Goal: Task Accomplishment & Management: Complete application form

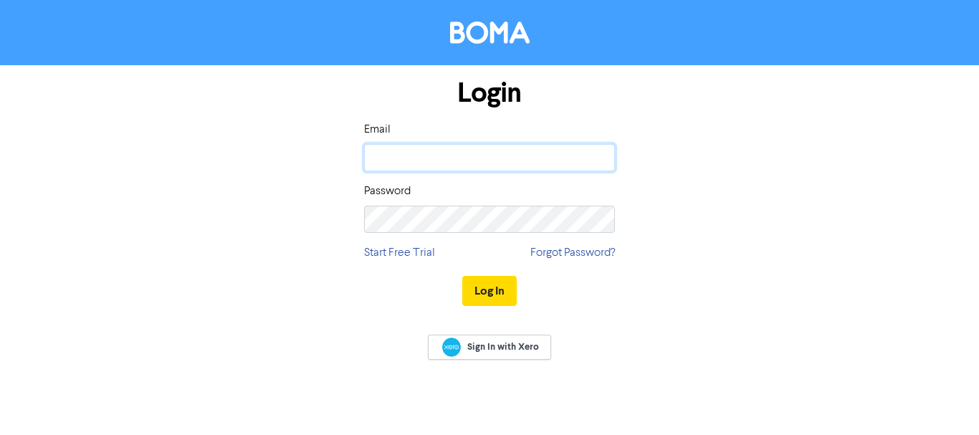
click at [525, 145] on input "email" at bounding box center [489, 157] width 251 height 27
type input "[EMAIL_ADDRESS][DOMAIN_NAME]"
click at [462, 276] on button "Log In" at bounding box center [489, 291] width 54 height 30
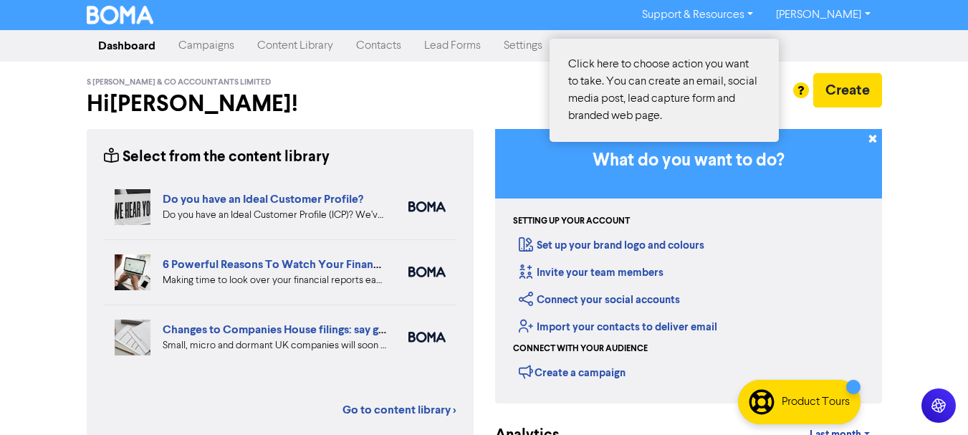
click at [818, 93] on div at bounding box center [484, 217] width 968 height 435
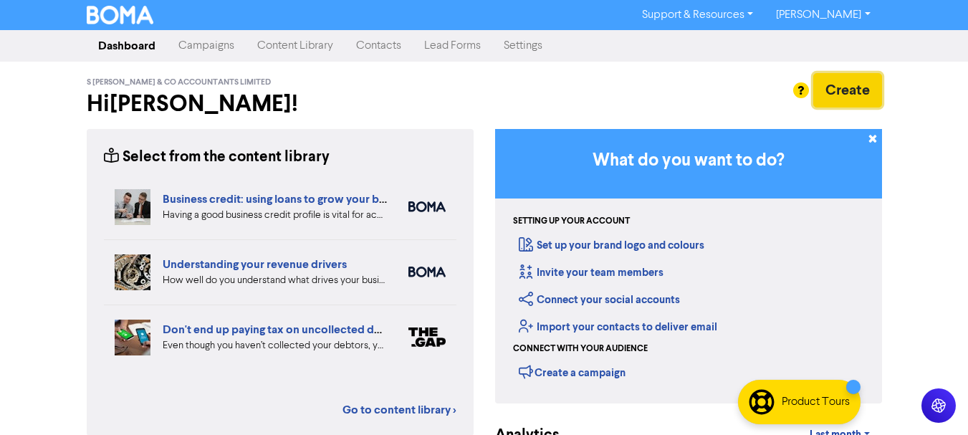
click at [866, 88] on button "Create" at bounding box center [847, 90] width 69 height 34
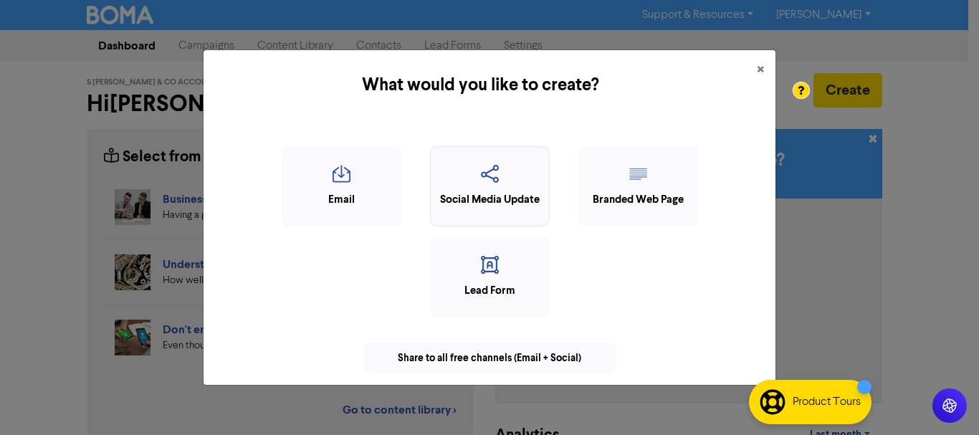
click at [481, 170] on icon "button" at bounding box center [490, 178] width 104 height 27
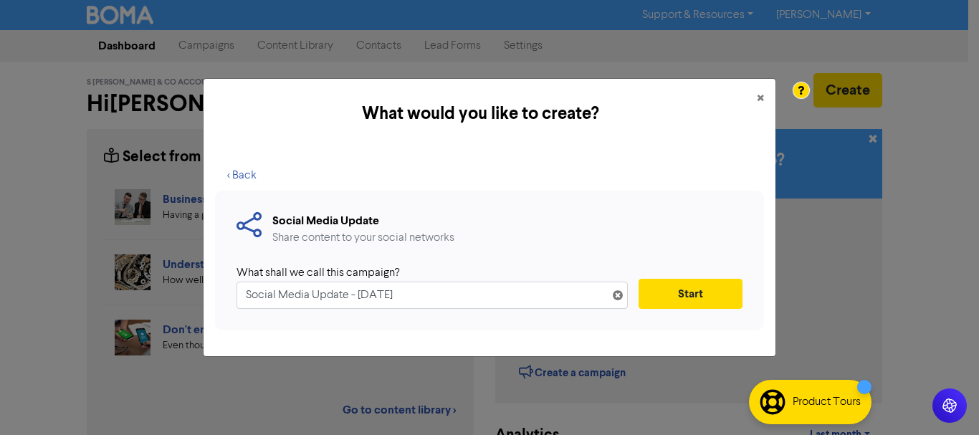
drag, startPoint x: 452, startPoint y: 297, endPoint x: 85, endPoint y: 304, distance: 366.3
click at [85, 304] on div "What would you like to create? × < Back Social Media Update Share content to yo…" at bounding box center [489, 217] width 979 height 435
type input "Companies House Verification"
click at [694, 293] on button "Start" at bounding box center [691, 294] width 104 height 30
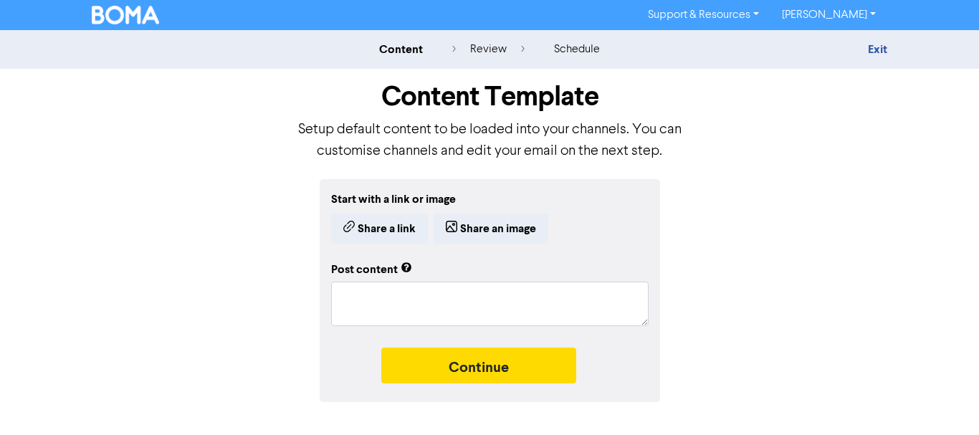
click at [427, 279] on div "Post content" at bounding box center [489, 290] width 317 height 71
click at [424, 296] on textarea at bounding box center [489, 304] width 317 height 44
paste textarea "⚠️ New Legal Requirement for Company Directors & PSCs Under the Economic Crime …"
type textarea "x"
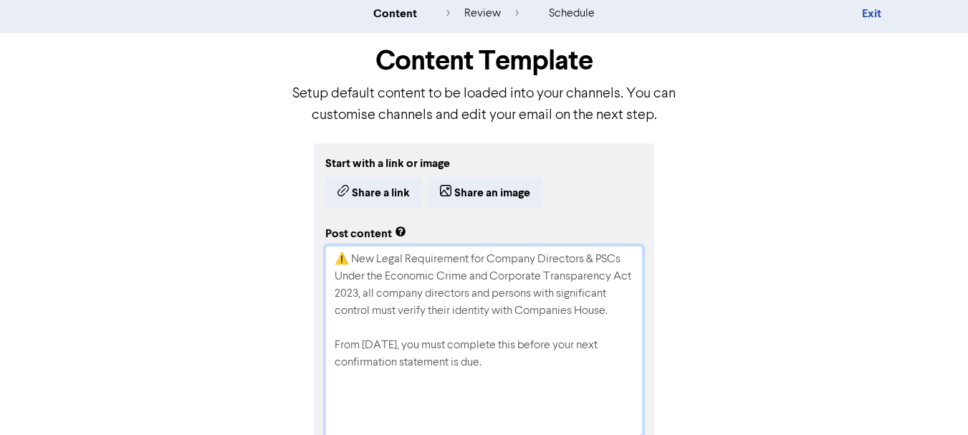
drag, startPoint x: 639, startPoint y: 350, endPoint x: 631, endPoint y: 420, distance: 70.0
click at [618, 399] on html "Support & Resources Video Tutorials FAQ & Guides Marketing Education [PERSON_NA…" at bounding box center [484, 181] width 968 height 435
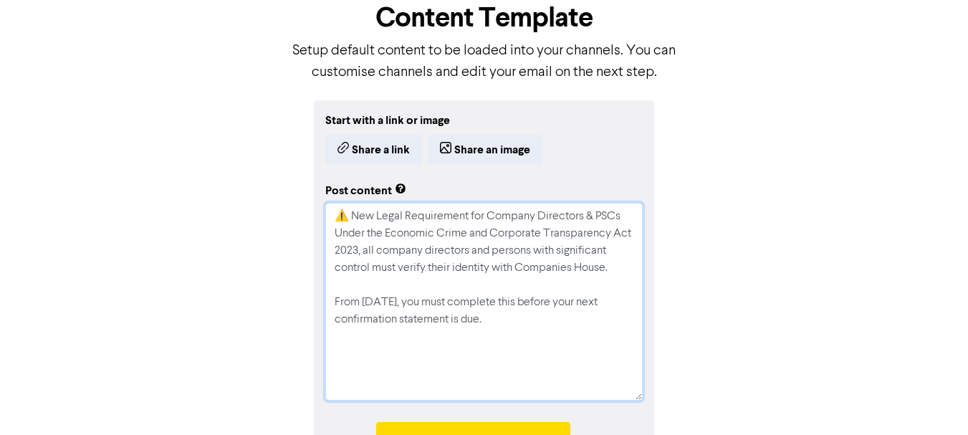
scroll to position [120, 0]
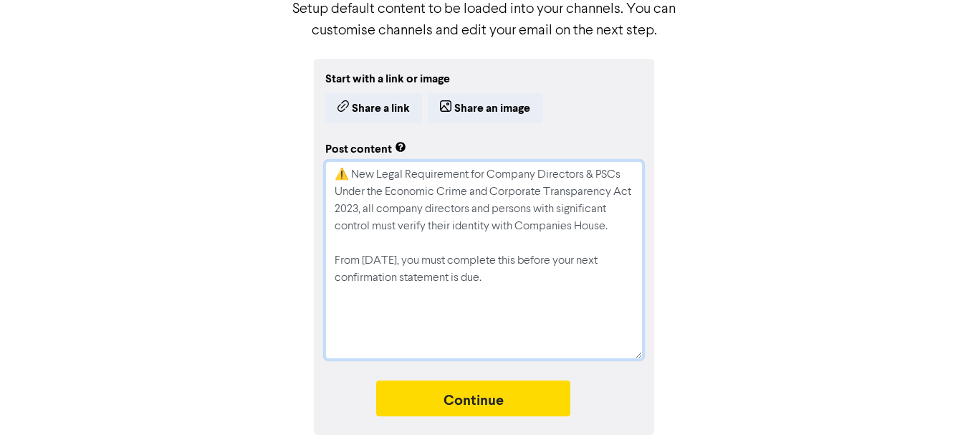
type textarea "⚠️ New Legal Requirement for Company Directors & PSCs Under the Economic Crime …"
click at [626, 178] on textarea "⚠️ New Legal Requirement for Company Directors & PSCs Under the Economic Crime …" at bounding box center [483, 260] width 317 height 198
type textarea "x"
type textarea "⚠️ New Legal Requirement for Company Directors & PSCs Under the Economic Crime …"
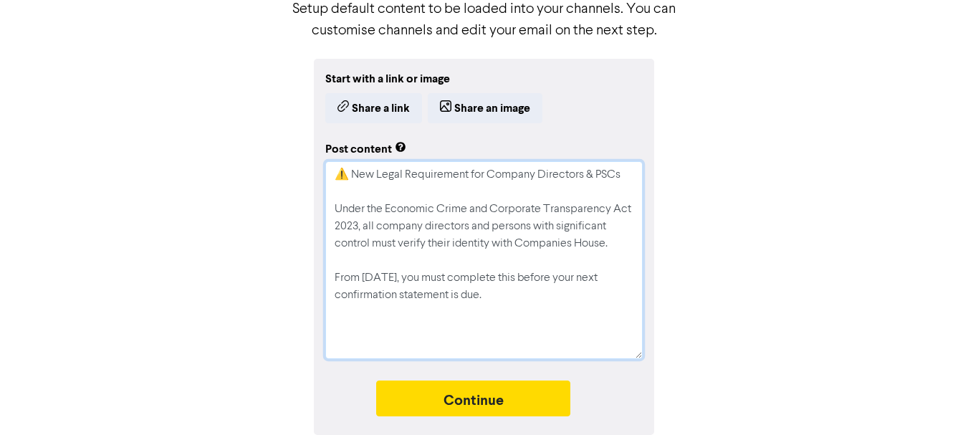
drag, startPoint x: 351, startPoint y: 173, endPoint x: 320, endPoint y: 173, distance: 30.8
click at [321, 173] on div "Start with a link or image Share a link Share an image Post content ⚠️ New Lega…" at bounding box center [484, 247] width 340 height 376
type textarea "x"
type textarea "a New Legal Requirement for Company Directors & PSCs Under the Economic Crime a…"
type textarea "x"
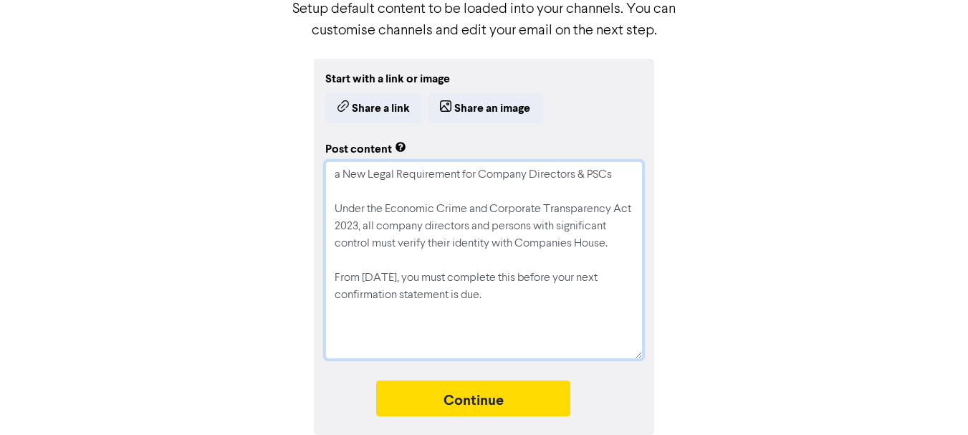
type textarea "al New Legal Requirement for Company Directors & PSCs Under the Economic Crime …"
type textarea "x"
type textarea "ala New Legal Requirement for Company Directors & PSCs Under the Economic Crime…"
type textarea "x"
type textarea "alar New Legal Requirement for Company Directors & PSCs Under the Economic Crim…"
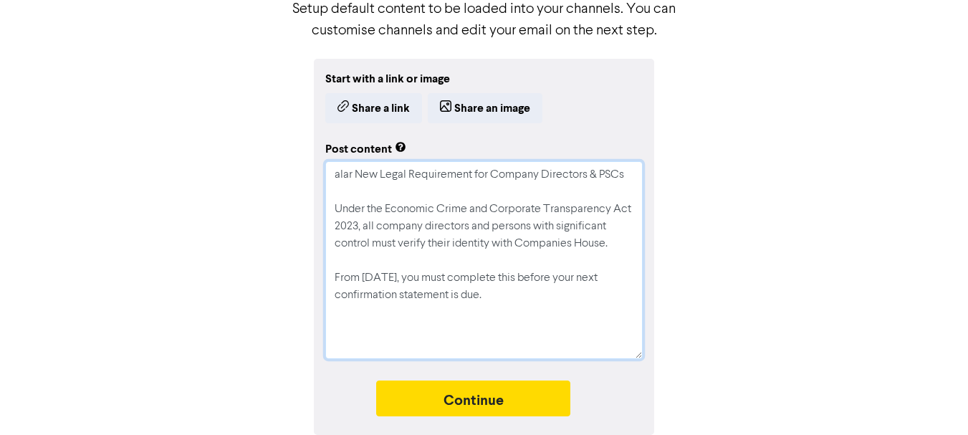
type textarea "x"
type textarea "ala New Legal Requirement for Company Directors & PSCs Under the Economic Crime…"
type textarea "x"
type textarea "al New Legal Requirement for Company Directors & PSCs Under the Economic Crime …"
type textarea "x"
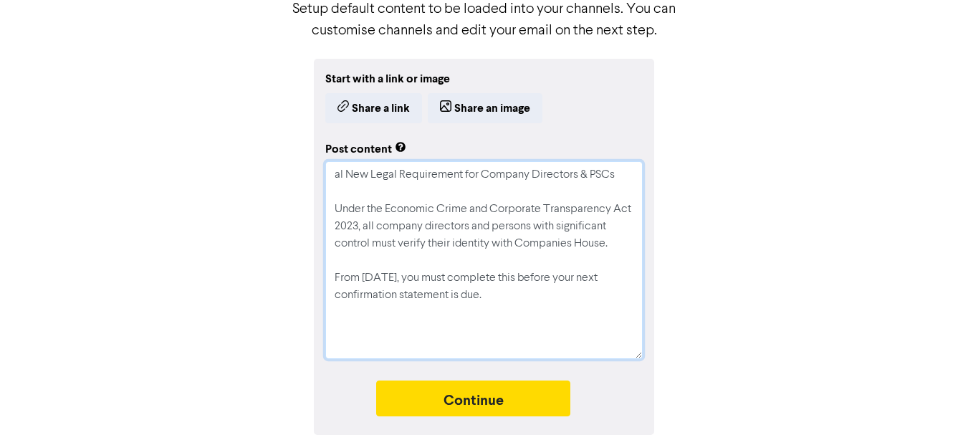
type textarea "a New Legal Requirement for Company Directors & PSCs Under the Economic Crime a…"
type textarea "x"
type textarea "New Legal Requirement for Company Directors & PSCs Under the Economic Crime and…"
type textarea "x"
type textarea "s New Legal Requirement for Company Directors & PSCs Under the Economic Crime a…"
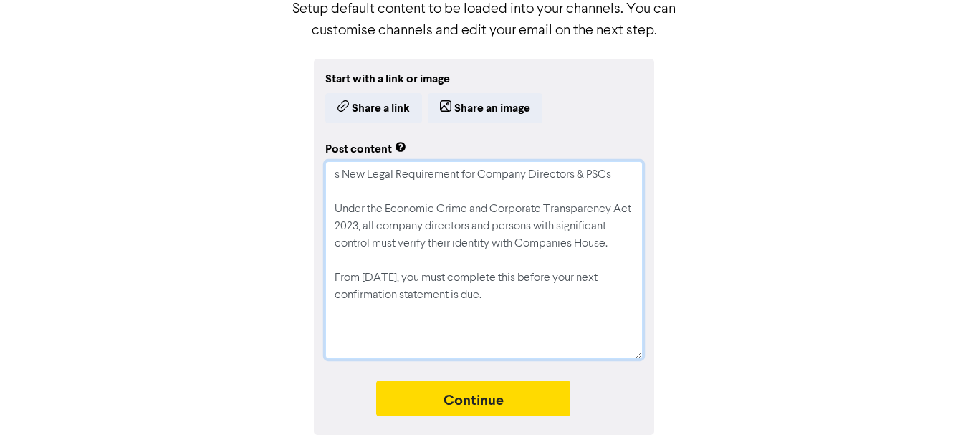
type textarea "x"
type textarea "si New Legal Requirement for Company Directors & PSCs Under the Economic Crime …"
type textarea "x"
type textarea "sir New Legal Requirement for Company Directors & PSCs Under the Economic Crime…"
type textarea "x"
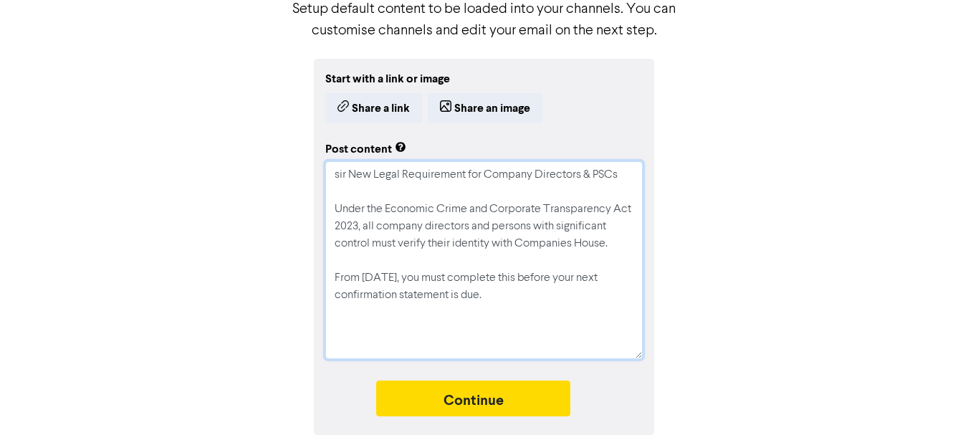
type textarea "sire New Legal Requirement for Company Directors & PSCs Under the Economic Crim…"
type textarea "x"
type textarea "sir New Legal Requirement for Company Directors & PSCs Under the Economic Crime…"
type textarea "x"
type textarea "si New Legal Requirement for Company Directors & PSCs Under the Economic Crime …"
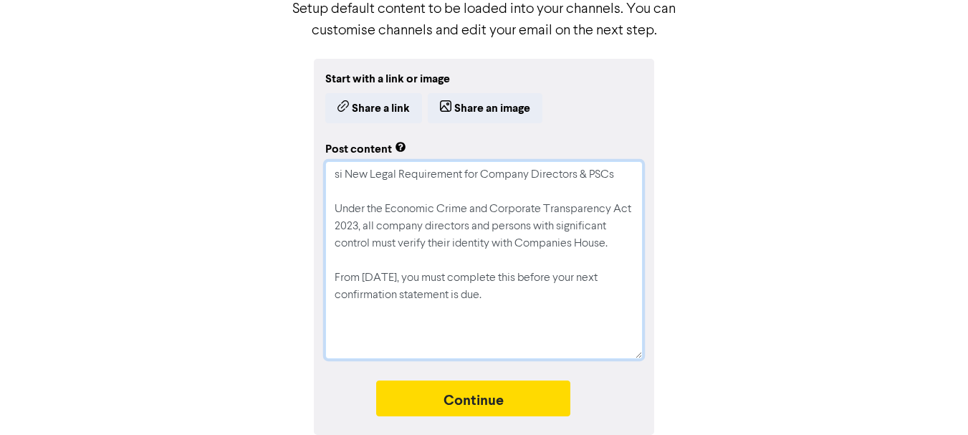
type textarea "x"
type textarea "s New Legal Requirement for Company Directors & PSCs Under the Economic Crime a…"
type textarea "x"
type textarea "New Legal Requirement for Company Directors & PSCs Under the Economic Crime and…"
type textarea "x"
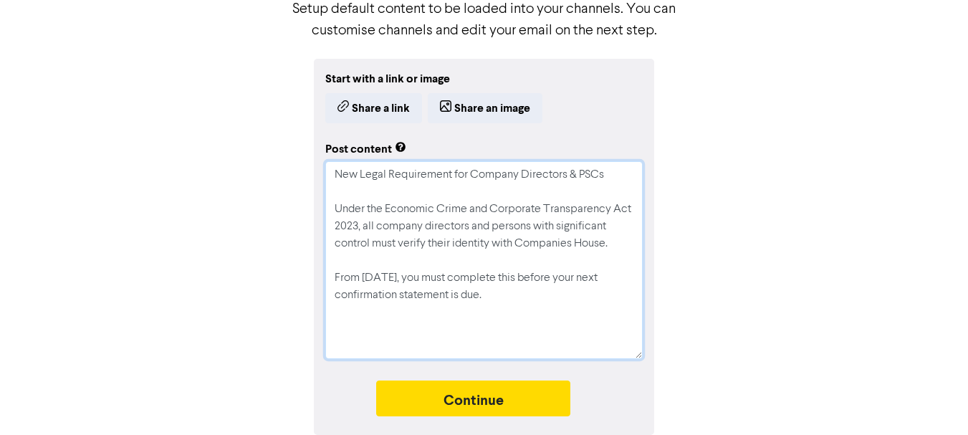
type textarea "s New Legal Requirement for Company Directors & PSCs Under the Economic Crime a…"
type textarea "x"
type textarea "si New Legal Requirement for Company Directors & PSCs Under the Economic Crime …"
type textarea "x"
type textarea "sir New Legal Requirement for Company Directors & PSCs Under the Economic Crime…"
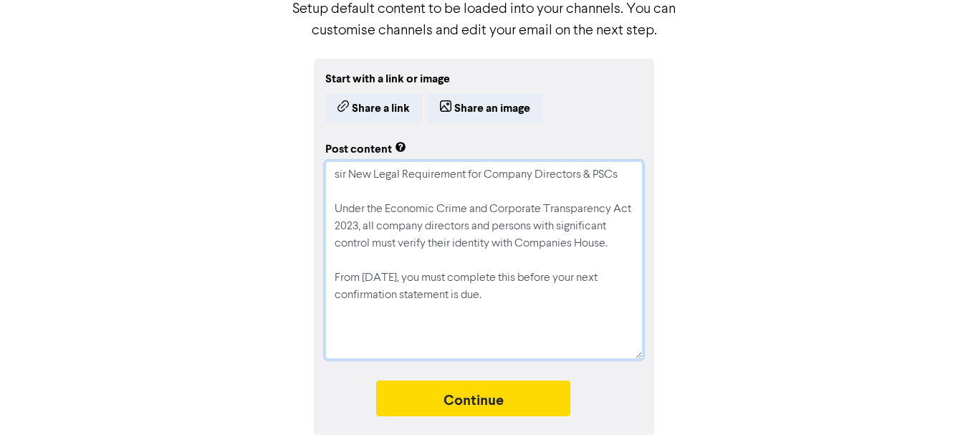
type textarea "x"
type textarea "sire New Legal Requirement for Company Directors & PSCs Under the Economic Crim…"
type textarea "x"
type textarea "sir New Legal Requirement for Company Directors & PSCs Under the Economic Crime…"
type textarea "x"
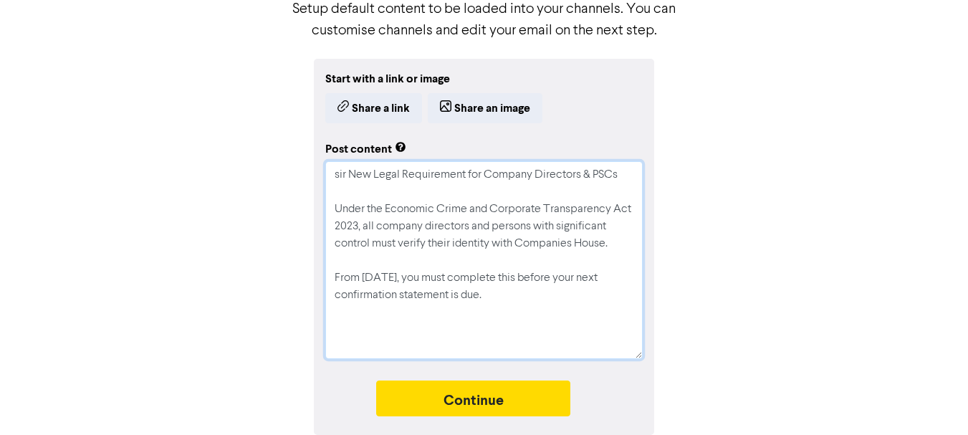
type textarea "si New Legal Requirement for Company Directors & PSCs Under the Economic Crime …"
type textarea "x"
type textarea "New Legal Requirement for Company Directors & PSCs Under the Economic Crime and…"
type textarea "x"
type textarea "New Legal Requirement for Company Directors & PSCs Under the Economic Crime and…"
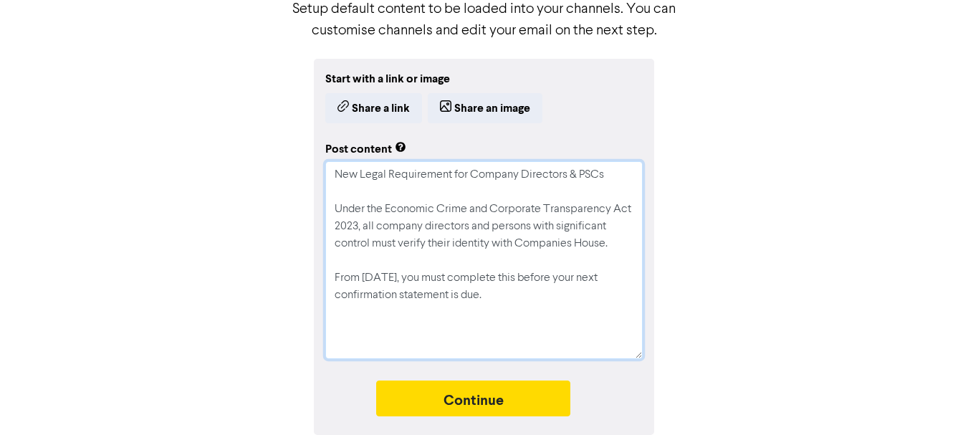
click at [340, 173] on textarea "New Legal Requirement for Company Directors & PSCs Under the Economic Crime and…" at bounding box center [483, 260] width 317 height 198
paste textarea "🚨"
type textarea "x"
type textarea "🚨New Legal Requirement for Company Directors & PSCs Under the Economic Crime an…"
click at [497, 199] on textarea "🚨New Legal Requirement for Company Directors & PSCs Under the Economic Crime an…" at bounding box center [483, 260] width 317 height 198
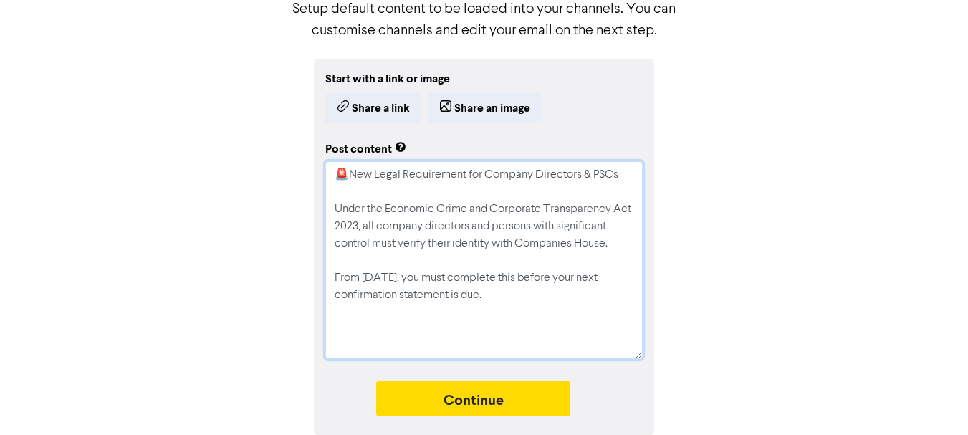
click at [629, 176] on textarea "🚨New Legal Requirement for Company Directors & PSCs Under the Economic Crime an…" at bounding box center [483, 260] width 317 height 198
paste textarea "🚨"
type textarea "x"
type textarea "🚨New Legal Requirement for Company Directors & PSCs🚨 Under the Economic Crime a…"
click at [337, 191] on textarea "🚨New Legal Requirement for Company Directors & PSCs🚨 Under the Economic Crime a…" at bounding box center [483, 260] width 317 height 198
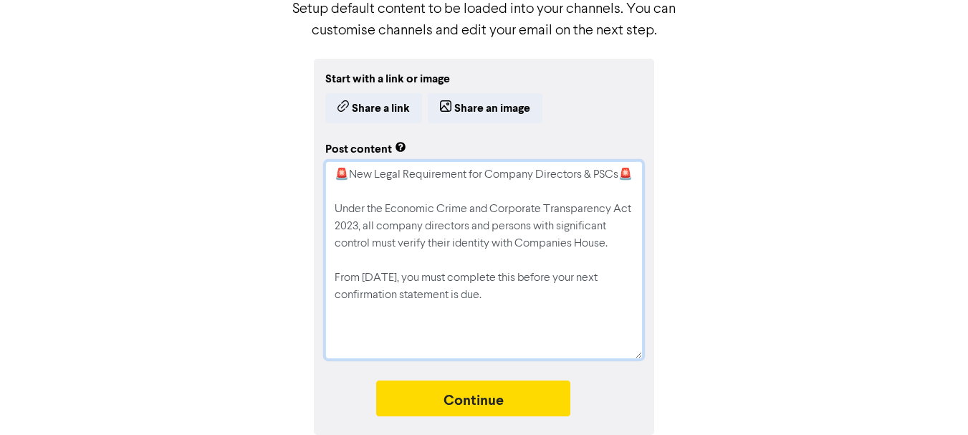
click at [336, 174] on textarea "🚨New Legal Requirement for Company Directors & PSCs🚨 Under the Economic Crime a…" at bounding box center [483, 260] width 317 height 198
type textarea "x"
type textarea "🚨New Legal Requirement for Company Directors & PSCs🚨 Under the Economic Crime a…"
click at [744, 246] on div "Start with a link or image Share a link Share an image Post content 🚨New Legal …" at bounding box center [484, 247] width 817 height 376
click at [625, 174] on textarea "🚨New Legal Requirement for Company Directors & PSCs🚨 Under the Economic Crime a…" at bounding box center [483, 260] width 317 height 198
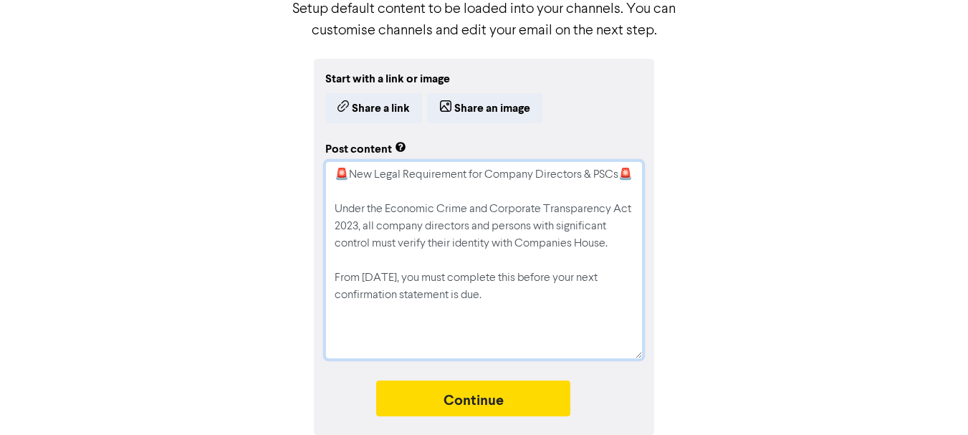
type textarea "x"
click at [632, 188] on textarea "🚨New Legal Requirement for Company Directors & PSCs Under the Economic Crime an…" at bounding box center [483, 260] width 317 height 198
type textarea "🚨New Legal Requirement for Company Directors & PSCs Under the Economic Crime an…"
click at [523, 300] on textarea "🚨New Legal Requirement for Company Directors & PSCs Under the Economic Crime an…" at bounding box center [483, 260] width 317 height 198
drag, startPoint x: 369, startPoint y: 297, endPoint x: 295, endPoint y: 274, distance: 78.0
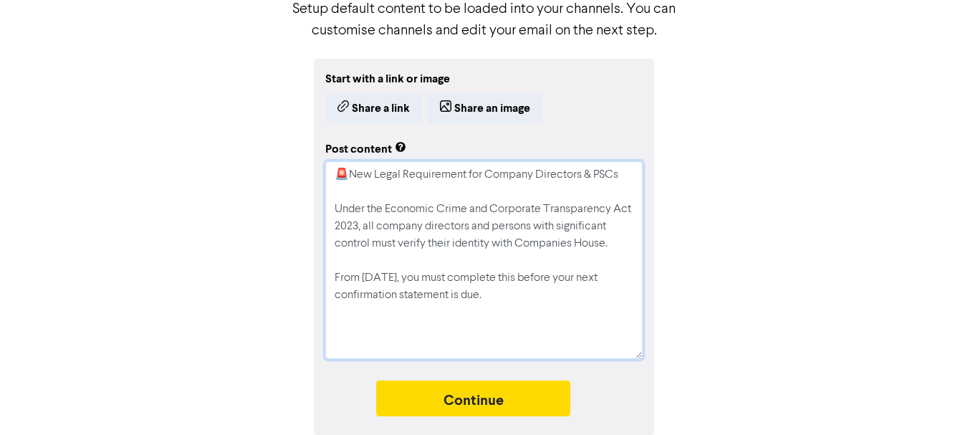
click at [295, 274] on div "Start with a link or image Share a link Share an image Post content 🚨New Legal …" at bounding box center [484, 247] width 817 height 376
paste textarea "th [DATE], you are required to have actioned this before your next confirmation…"
type textarea "x"
type textarea "🚨New Legal Requirement for Company Directors & PSCs Under the Economic Crime an…"
type textarea "x"
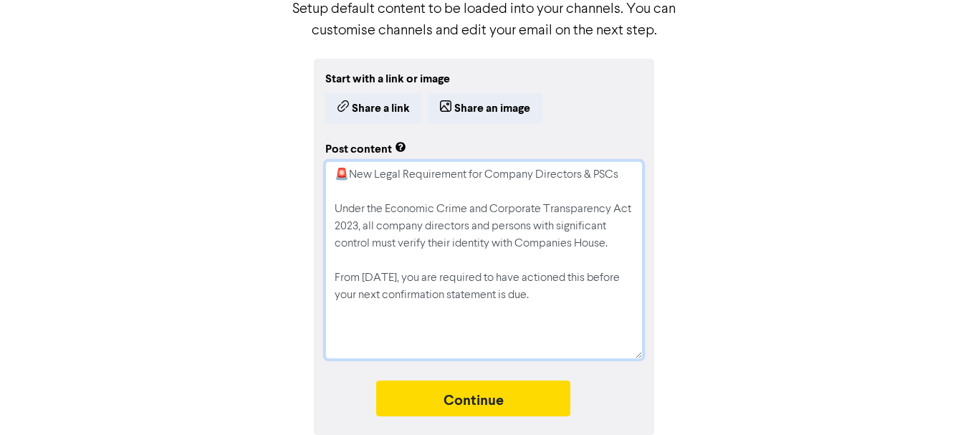
type textarea "🚨New Legal Requirement for Company Directors & PSCs Under the Economic Crime an…"
type textarea "x"
type textarea "🚨New Legal Requirement for Company Directors & PSCs Under the Economic Crime an…"
type textarea "x"
type textarea "🚨New Legal Requirement for Company Directors & PSCs Under the Economic Crime an…"
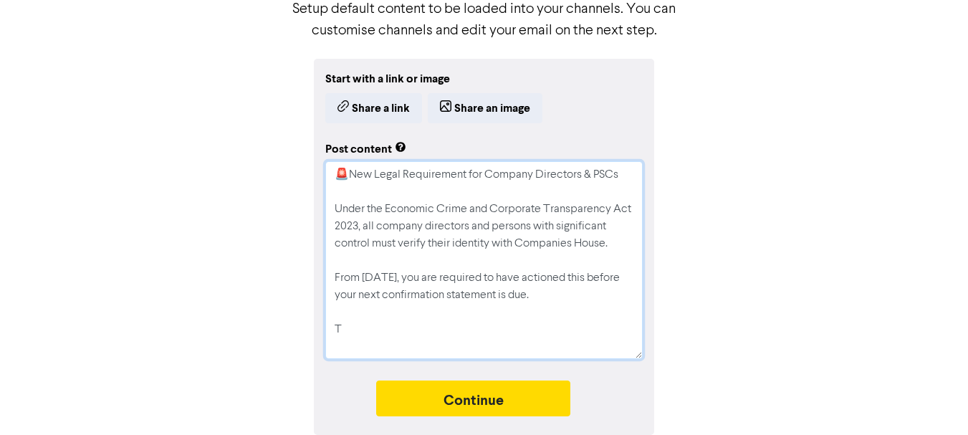
type textarea "x"
type textarea "🚨New Legal Requirement for Company Directors & PSCs Under the Economic Crime an…"
type textarea "x"
type textarea "🚨New Legal Requirement for Company Directors & PSCs Under the Economic Crime an…"
type textarea "x"
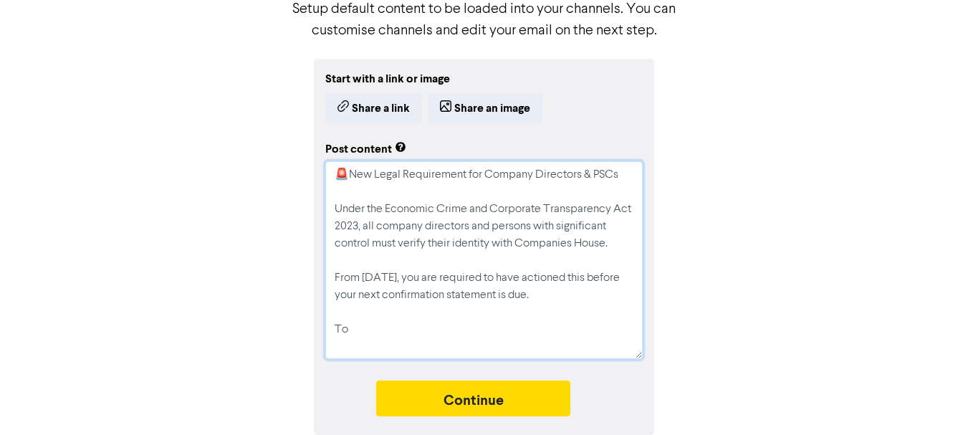
type textarea "🚨New Legal Requirement for Company Directors & PSCs Under the Economic Crime an…"
type textarea "x"
type textarea "🚨New Legal Requirement for Company Directors & PSCs Under the Economic Crime an…"
type textarea "x"
type textarea "🚨New Legal Requirement for Company Directors & PSCs Under the Economic Crime an…"
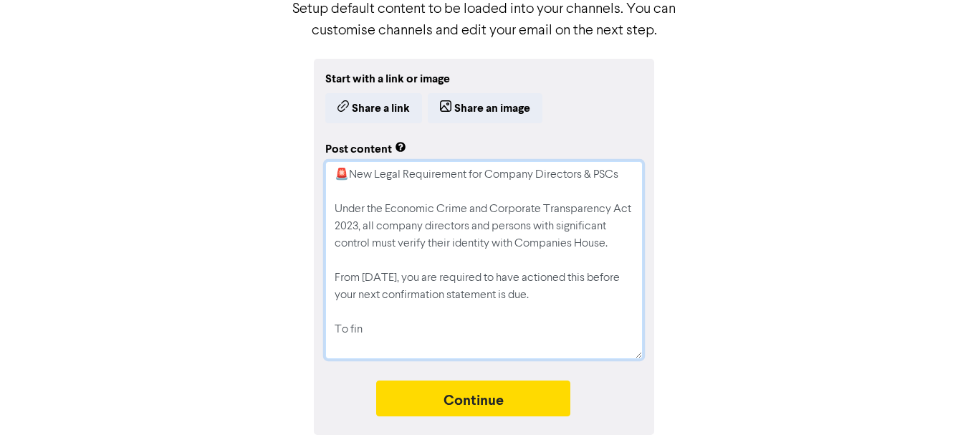
type textarea "x"
type textarea "🚨New Legal Requirement for Company Directors & PSCs Under the Economic Crime an…"
type textarea "x"
type textarea "🚨New Legal Requirement for Company Directors & PSCs Under the Economic Crime an…"
type textarea "x"
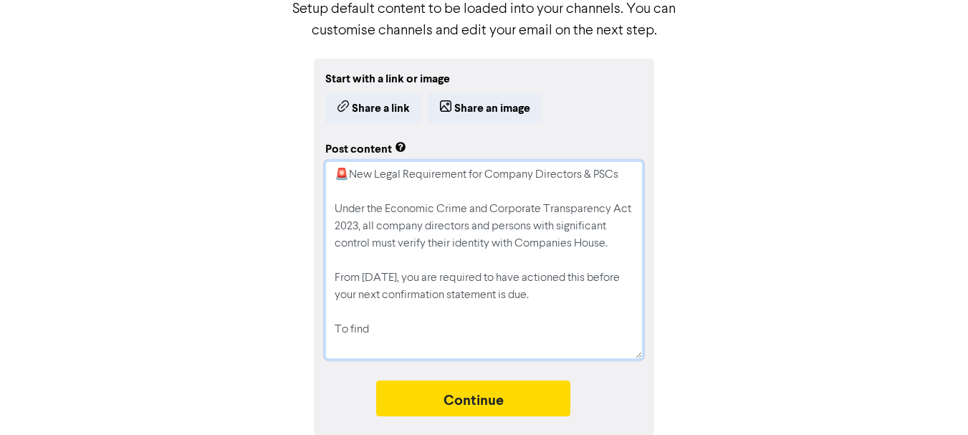
type textarea "🚨New Legal Requirement for Company Directors & PSCs Under the Economic Crime an…"
type textarea "x"
type textarea "🚨New Legal Requirement for Company Directors & PSCs Under the Economic Crime an…"
type textarea "x"
type textarea "🚨New Legal Requirement for Company Directors & PSCs Under the Economic Crime an…"
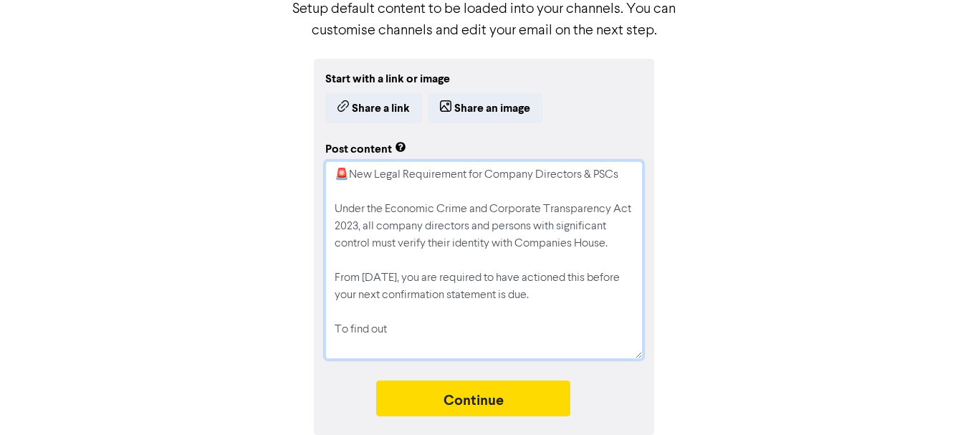
type textarea "x"
type textarea "🚨New Legal Requirement for Company Directors & PSCs Under the Economic Crime an…"
drag, startPoint x: 457, startPoint y: 250, endPoint x: 456, endPoint y: 269, distance: 19.4
click at [457, 250] on textarea "🚨New Legal Requirement for Company Directors & PSCs Under the Economic Crime an…" at bounding box center [483, 260] width 317 height 198
drag, startPoint x: 631, startPoint y: 297, endPoint x: 284, endPoint y: 168, distance: 370.5
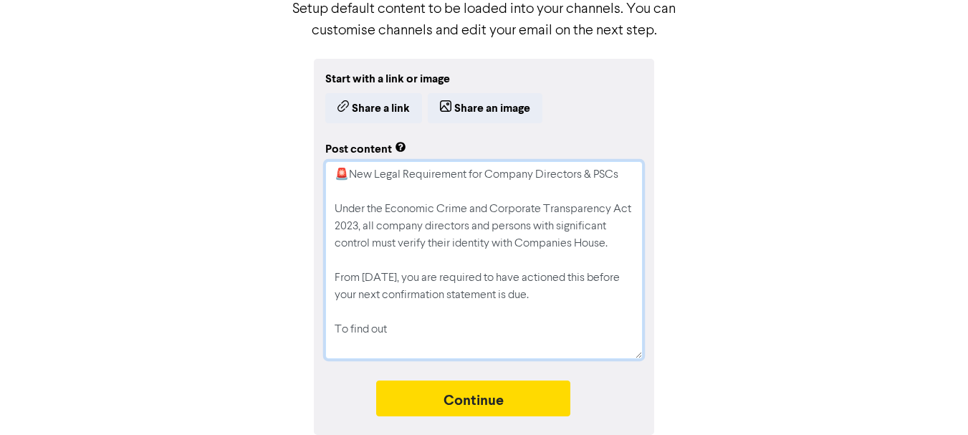
click at [284, 168] on div "Start with a link or image Share a link Share an image Post content 🚨New Legal …" at bounding box center [484, 247] width 817 height 376
click at [425, 336] on textarea "🚨New Legal Requirement for Company Directors & PSCs Under the Economic Crime an…" at bounding box center [483, 260] width 317 height 198
type textarea "x"
type textarea "🚨New Legal Requirement for Company Directors & PSCs Under the Economic Crime an…"
type textarea "x"
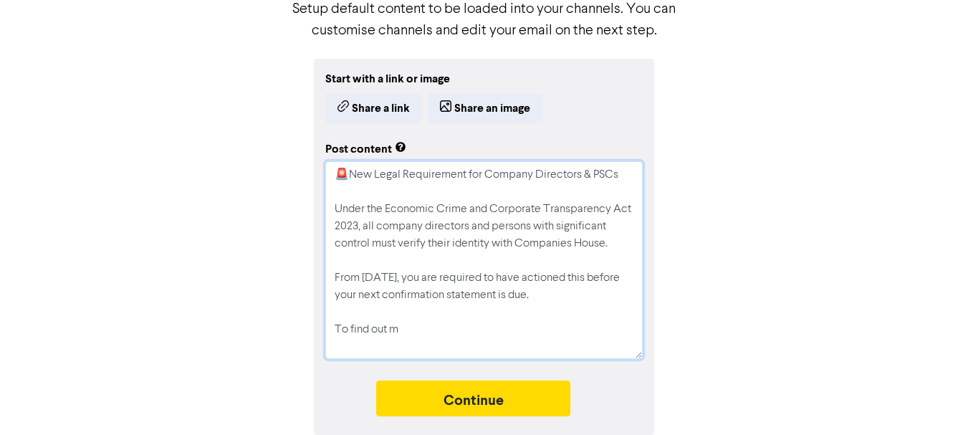
type textarea "🚨New Legal Requirement for Company Directors & PSCs Under the Economic Crime an…"
type textarea "x"
type textarea "🚨New Legal Requirement for Company Directors & PSCs Under the Economic Crime an…"
type textarea "x"
type textarea "🚨New Legal Requirement for Company Directors & PSCs Under the Economic Crime an…"
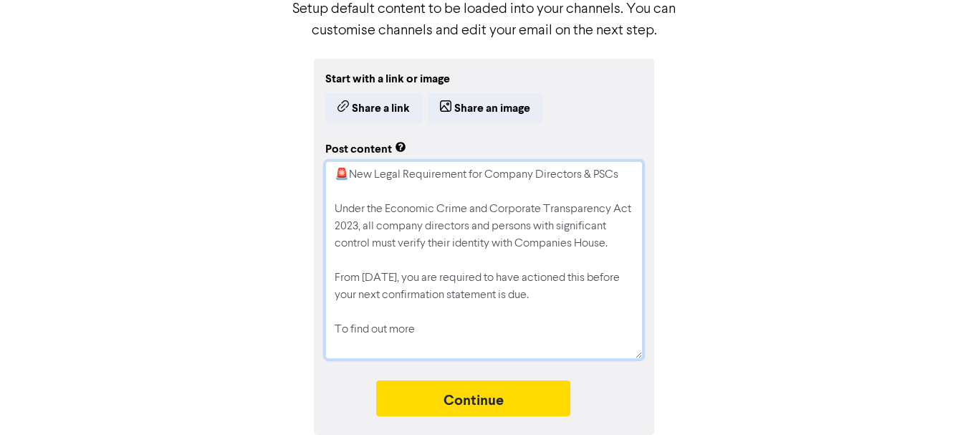
type textarea "x"
type textarea "🚨New Legal Requirement for Company Directors & PSCs Under the Economic Crime an…"
drag, startPoint x: 438, startPoint y: 342, endPoint x: 391, endPoint y: 337, distance: 46.9
click at [391, 337] on textarea "🚨New Legal Requirement for Company Directors & PSCs Under the Economic Crime an…" at bounding box center [483, 260] width 317 height 198
type textarea "x"
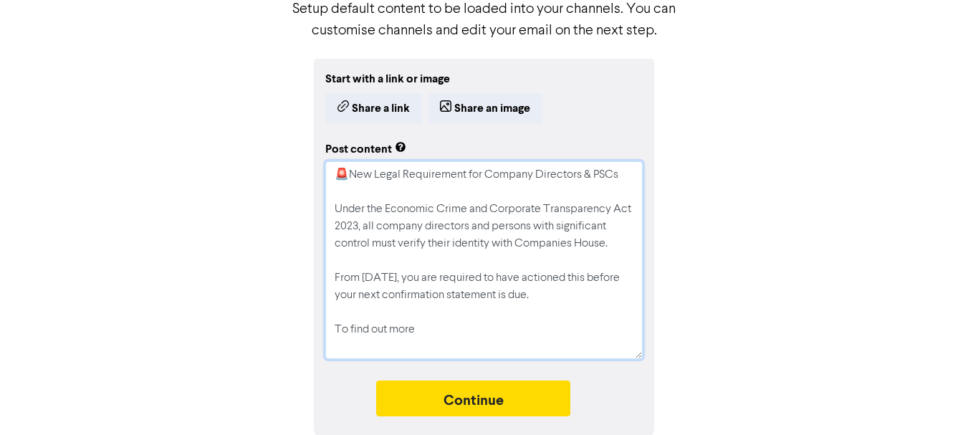
type textarea "🚨New Legal Requirement for Company Directors & PSCs Under the Economic Crime an…"
type textarea "x"
type textarea "🚨New Legal Requirement for Company Directors & PSCs Under the Economic Crime an…"
type textarea "x"
type textarea "🚨New Legal Requirement for Company Directors & PSCs Under the Economic Crime an…"
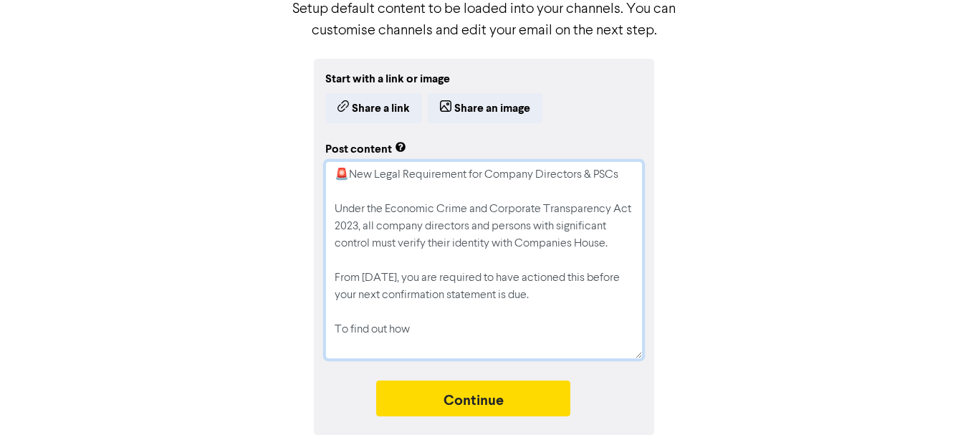
type textarea "x"
type textarea "🚨New Legal Requirement for Company Directors & PSCs Under the Economic Crime an…"
type textarea "x"
type textarea "🚨New Legal Requirement for Company Directors & PSCs Under the Economic Crime an…"
type textarea "x"
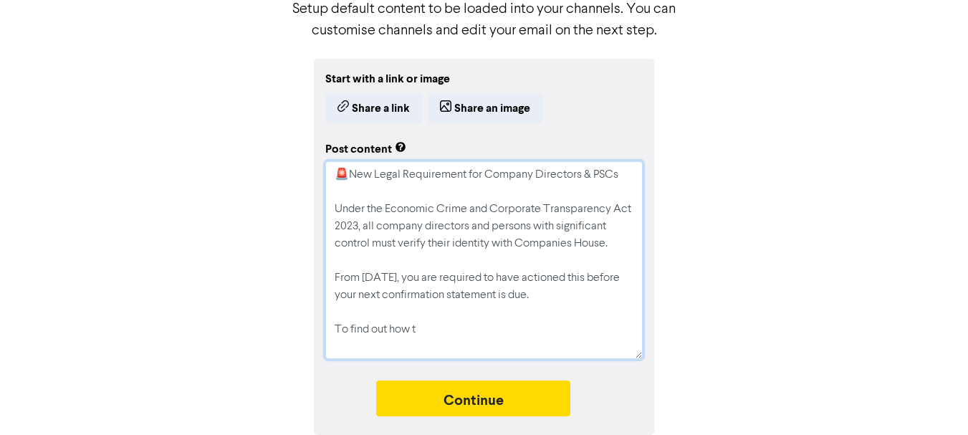
type textarea "🚨New Legal Requirement for Company Directors & PSCs Under the Economic Crime an…"
type textarea "x"
type textarea "🚨New Legal Requirement for Company Directors & PSCs Under the Economic Crime an…"
type textarea "x"
type textarea "🚨New Legal Requirement for Company Directors & PSCs Under the Economic Crime an…"
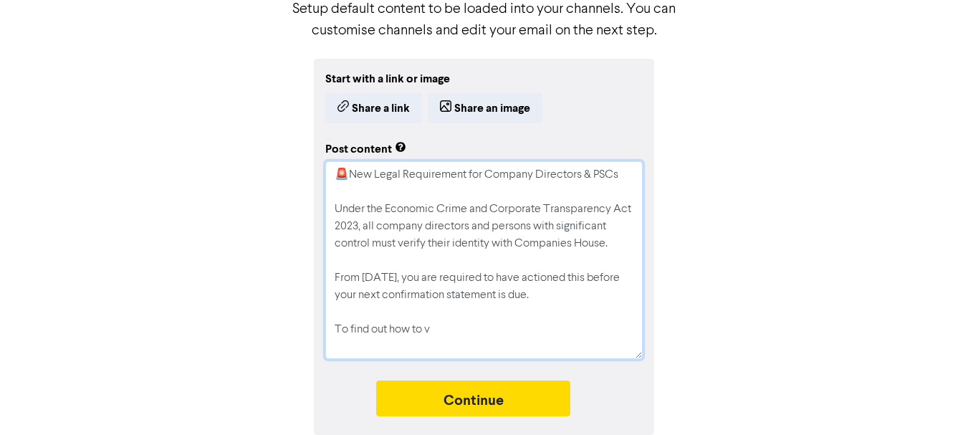
type textarea "x"
type textarea "🚨New Legal Requirement for Company Directors & PSCs Under the Economic Crime an…"
type textarea "x"
type textarea "🚨New Legal Requirement for Company Directors & PSCs Under the Economic Crime an…"
type textarea "x"
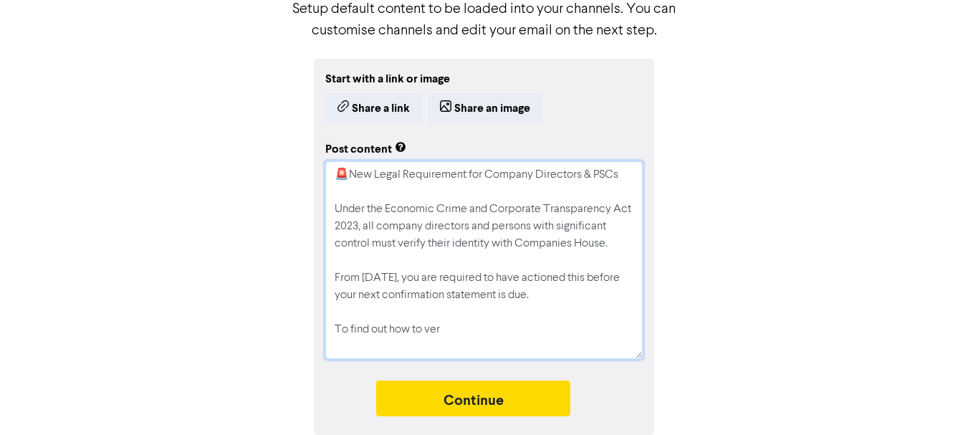
type textarea "🚨New Legal Requirement for Company Directors & PSCs Under the Economic Crime an…"
type textarea "x"
type textarea "🚨New Legal Requirement for Company Directors & PSCs Under the Economic Crime an…"
type textarea "x"
type textarea "🚨New Legal Requirement for Company Directors & PSCs Under the Economic Crime an…"
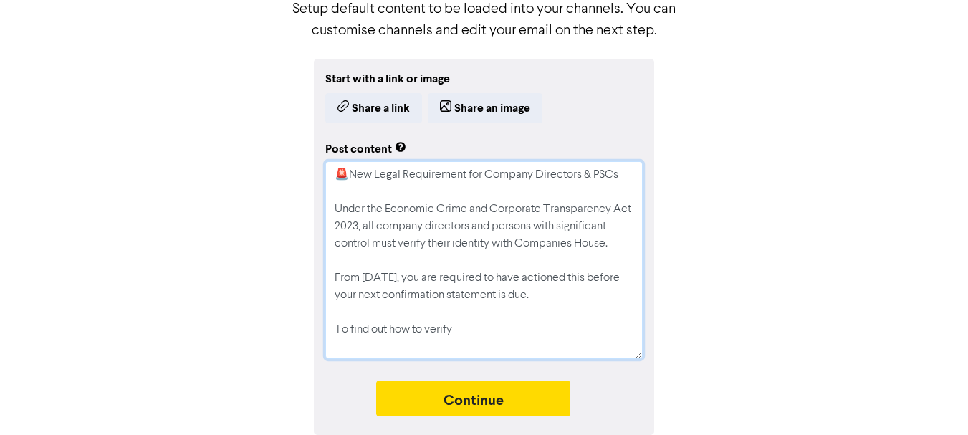
type textarea "x"
type textarea "🚨New Legal Requirement for Company Directors & PSCs Under the Economic Crime an…"
type textarea "x"
type textarea "🚨New Legal Requirement for Company Directors & PSCs Under the Economic Crime an…"
type textarea "x"
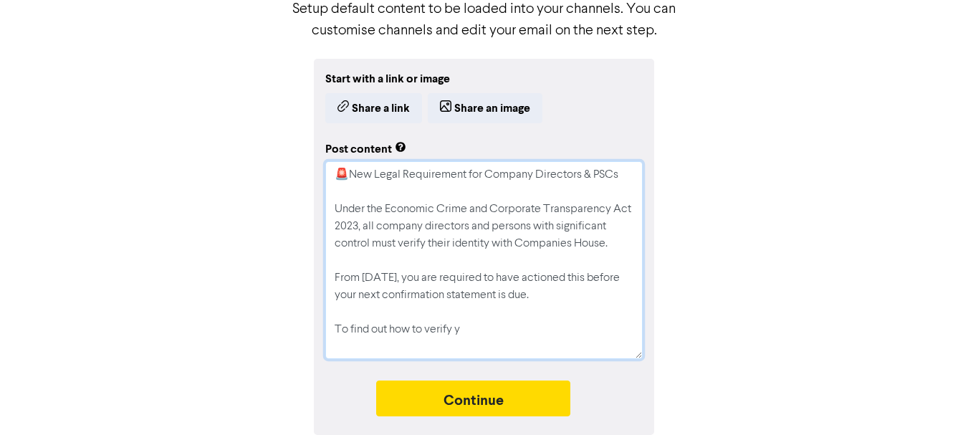
type textarea "🚨New Legal Requirement for Company Directors & PSCs Under the Economic Crime an…"
type textarea "x"
type textarea "🚨New Legal Requirement for Company Directors & PSCs Under the Economic Crime an…"
type textarea "x"
type textarea "🚨New Legal Requirement for Company Directors & PSCs Under the Economic Crime an…"
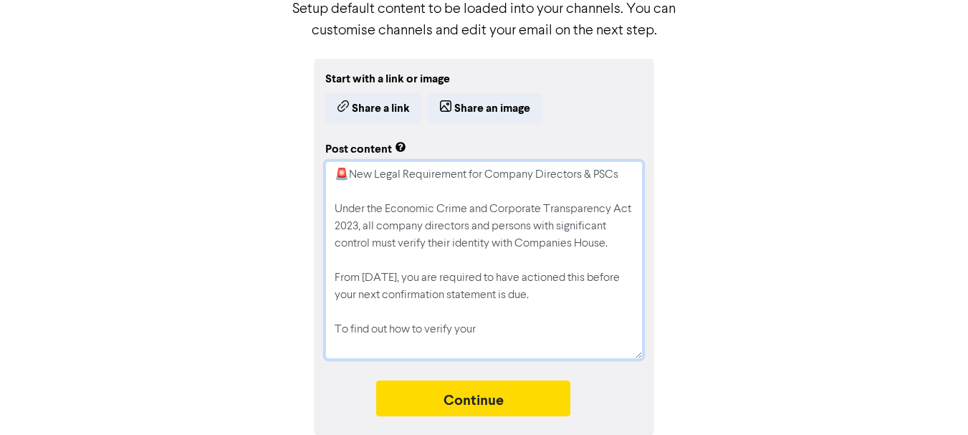
type textarea "x"
type textarea "🚨New Legal Requirement for Company Directors & PSCs Under the Economic Crime an…"
type textarea "x"
type textarea "🚨New Legal Requirement for Company Directors & PSCs Under the Economic Crime an…"
type textarea "x"
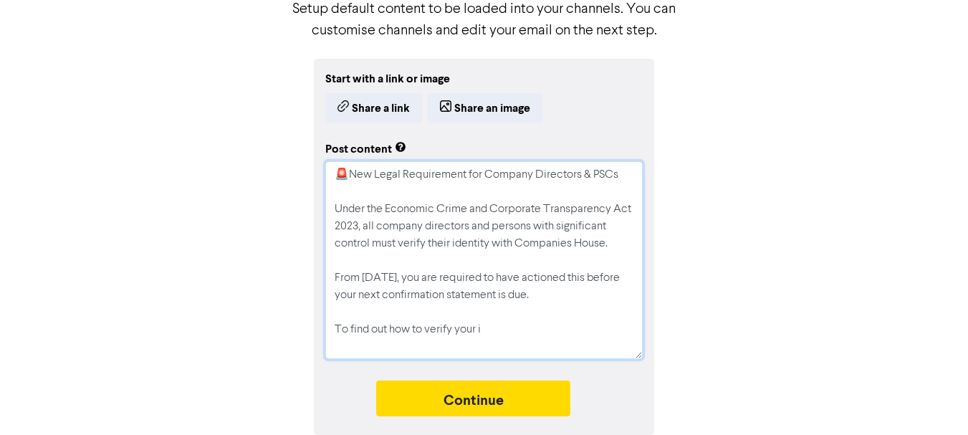
type textarea "🚨New Legal Requirement for Company Directors & PSCs Under the Economic Crime an…"
type textarea "x"
type textarea "🚨New Legal Requirement for Company Directors & PSCs Under the Economic Crime an…"
type textarea "x"
type textarea "🚨New Legal Requirement for Company Directors & PSCs Under the Economic Crime an…"
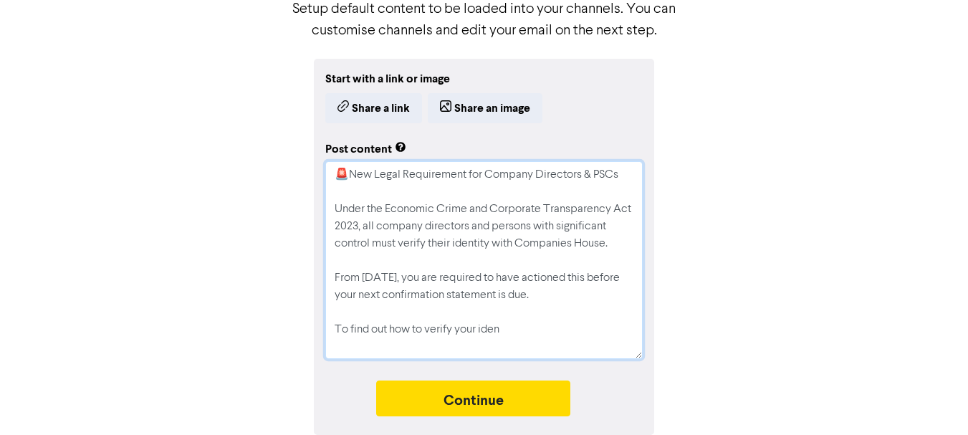
type textarea "x"
type textarea "🚨New Legal Requirement for Company Directors & PSCs Under the Economic Crime an…"
type textarea "x"
type textarea "🚨New Legal Requirement for Company Directors & PSCs Under the Economic Crime an…"
type textarea "x"
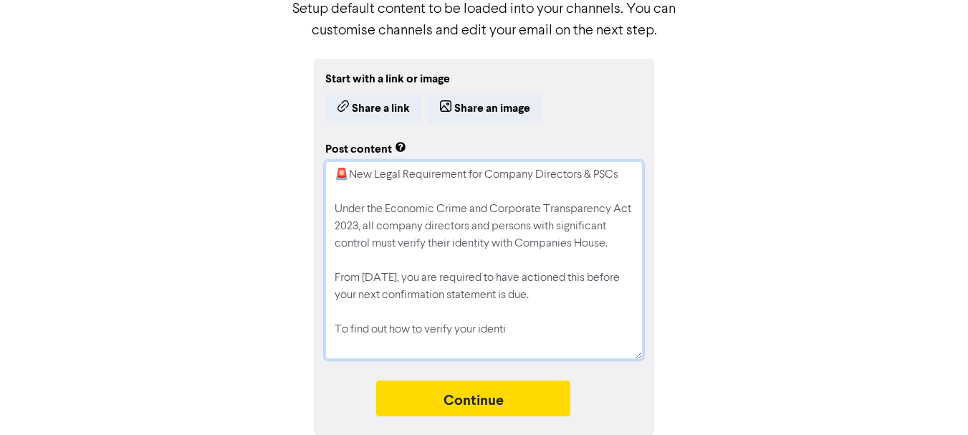
type textarea "🚨New Legal Requirement for Company Directors & PSCs Under the Economic Crime an…"
type textarea "x"
type textarea "🚨New Legal Requirement for Company Directors & PSCs Under the Economic Crime an…"
type textarea "x"
type textarea "🚨New Legal Requirement for Company Directors & PSCs Under the Economic Crime an…"
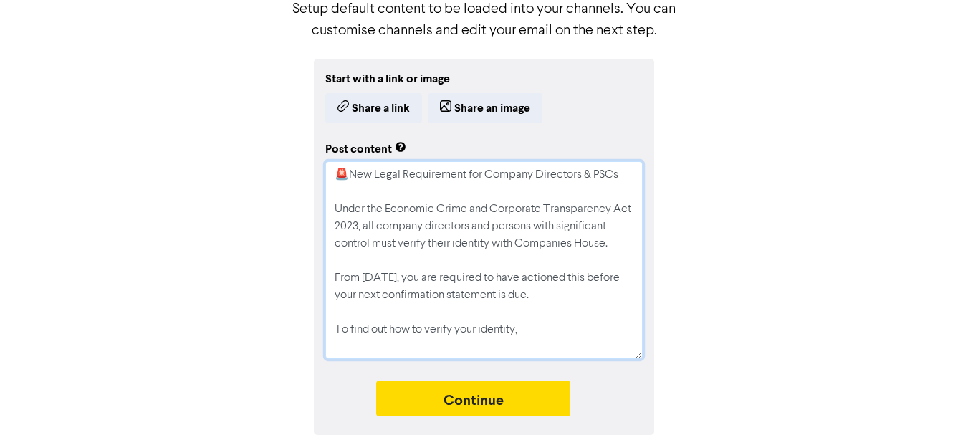
type textarea "x"
type textarea "🚨New Legal Requirement for Company Directors & PSCs Under the Economic Crime an…"
type textarea "x"
type textarea "🚨New Legal Requirement for Company Directors & PSCs Under the Economic Crime an…"
type textarea "x"
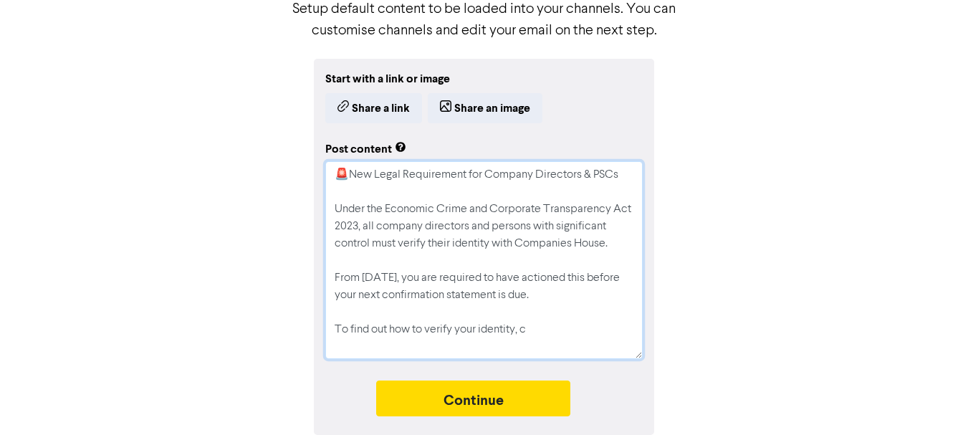
type textarea "🚨New Legal Requirement for Company Directors & PSCs Under the Economic Crime an…"
type textarea "x"
type textarea "🚨New Legal Requirement for Company Directors & PSCs Under the Economic Crime an…"
type textarea "x"
type textarea "🚨New Legal Requirement for Company Directors & PSCs Under the Economic Crime an…"
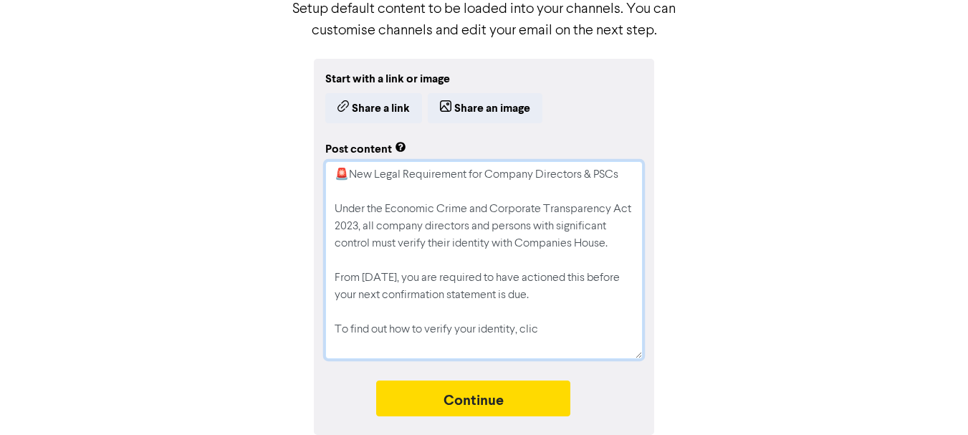
type textarea "x"
type textarea "🚨New Legal Requirement for Company Directors & PSCs Under the Economic Crime an…"
type textarea "x"
type textarea "🚨New Legal Requirement for Company Directors & PSCs Under the Economic Crime an…"
type textarea "x"
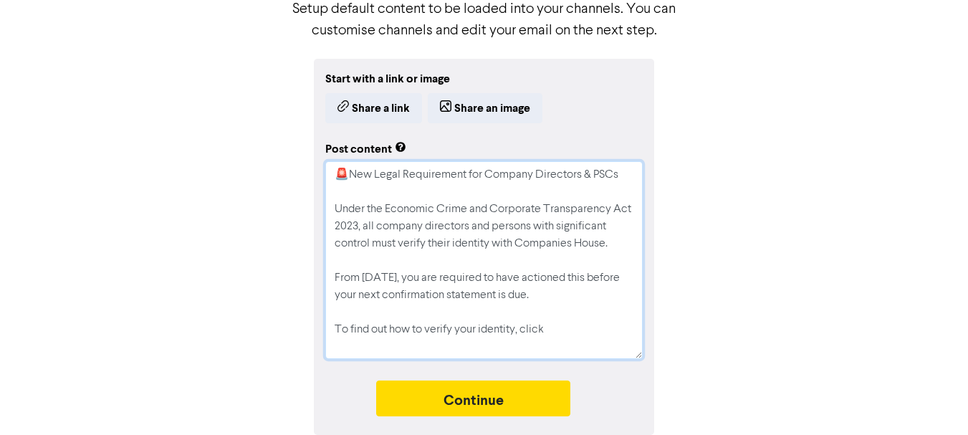
type textarea "🚨New Legal Requirement for Company Directors & PSCs Under the Economic Crime an…"
type textarea "x"
type textarea "🚨New Legal Requirement for Company Directors & PSCs Under the Economic Crime an…"
type textarea "x"
type textarea "🚨New Legal Requirement for Company Directors & PSCs Under the Economic Crime an…"
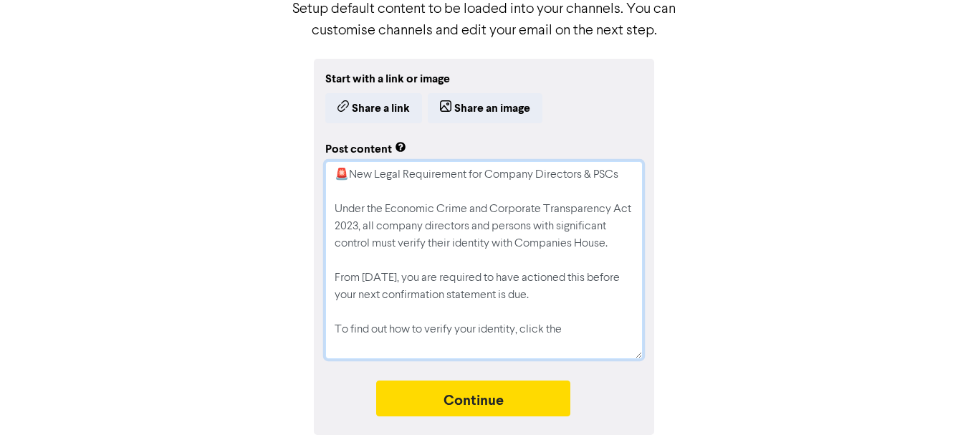
type textarea "x"
type textarea "🚨New Legal Requirement for Company Directors & PSCs Under the Economic Crime an…"
type textarea "x"
type textarea "🚨New Legal Requirement for Company Directors & PSCs Under the Economic Crime an…"
type textarea "x"
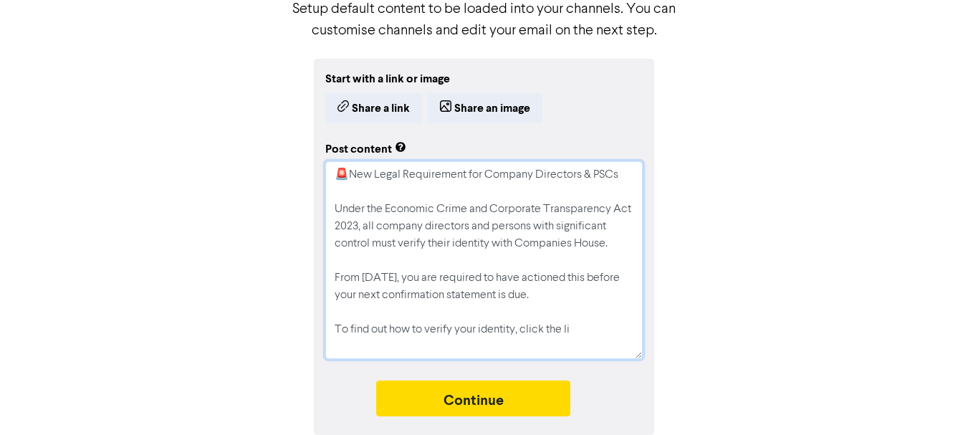
type textarea "🚨New Legal Requirement for Company Directors & PSCs Under the Economic Crime an…"
type textarea "x"
type textarea "🚨New Legal Requirement for Company Directors & PSCs Under the Economic Crime an…"
type textarea "x"
type textarea "🚨New Legal Requirement for Company Directors & PSCs Under the Economic Crime an…"
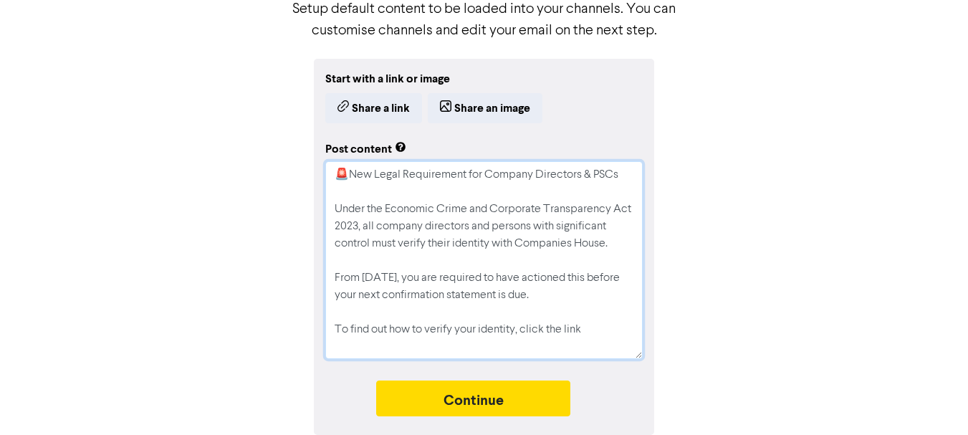
type textarea "x"
type textarea "🚨New Legal Requirement for Company Directors & PSCs Under the Economic Crime an…"
type textarea "x"
type textarea "🚨New Legal Requirement for Company Directors & PSCs Under the Economic Crime an…"
type textarea "x"
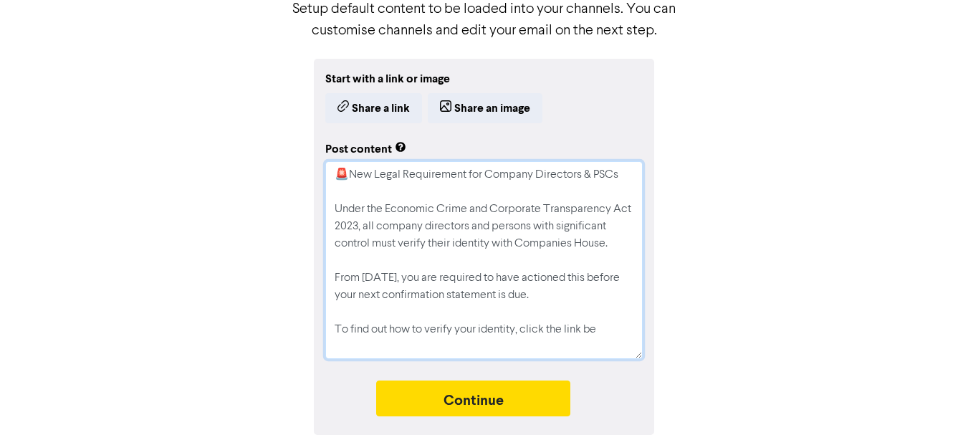
type textarea "🚨New Legal Requirement for Company Directors & PSCs Under the Economic Crime an…"
type textarea "x"
type textarea "🚨New Legal Requirement for Company Directors & PSCs Under the Economic Crime an…"
type textarea "x"
type textarea "🚨New Legal Requirement for Company Directors & PSCs Under the Economic Crime an…"
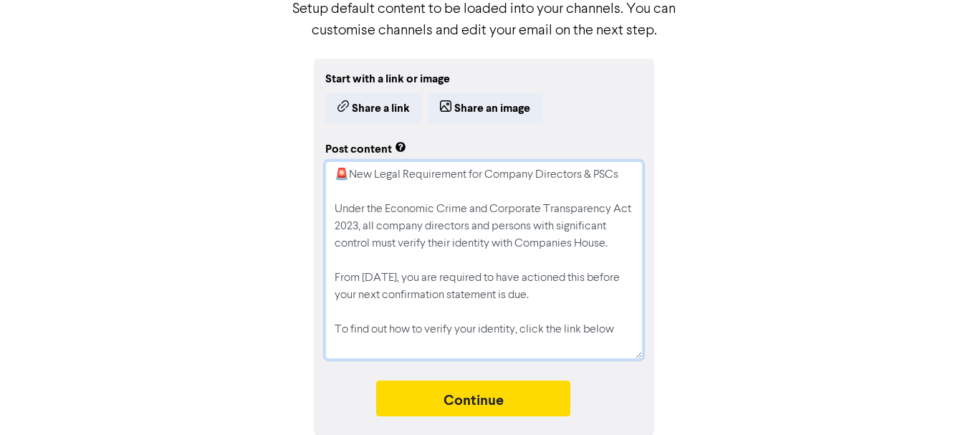
type textarea "x"
type textarea "🚨New Legal Requirement for Company Directors & PSCs Under the Economic Crime an…"
click at [617, 337] on textarea "🚨New Legal Requirement for Company Directors & PSCs Under the Economic Crime an…" at bounding box center [483, 260] width 317 height 198
click at [690, 242] on div "Start with a link or image Share a link Share an image Post content 🚨New Legal …" at bounding box center [484, 247] width 817 height 376
click at [557, 237] on textarea "🚨New Legal Requirement for Company Directors & PSCs Under the Economic Crime an…" at bounding box center [483, 260] width 317 height 198
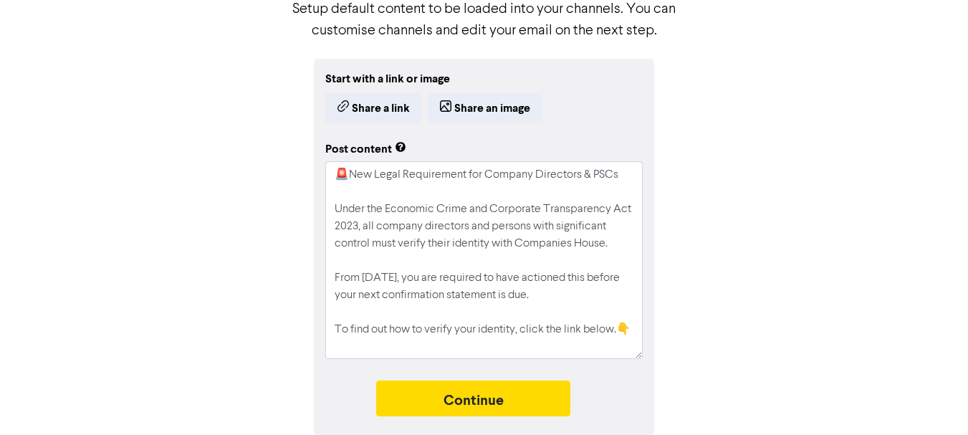
click at [781, 223] on div "Start with a link or image Share a link Share an image Post content 🚨New Legal …" at bounding box center [484, 247] width 817 height 376
click at [469, 113] on button "Share an image" at bounding box center [485, 108] width 115 height 30
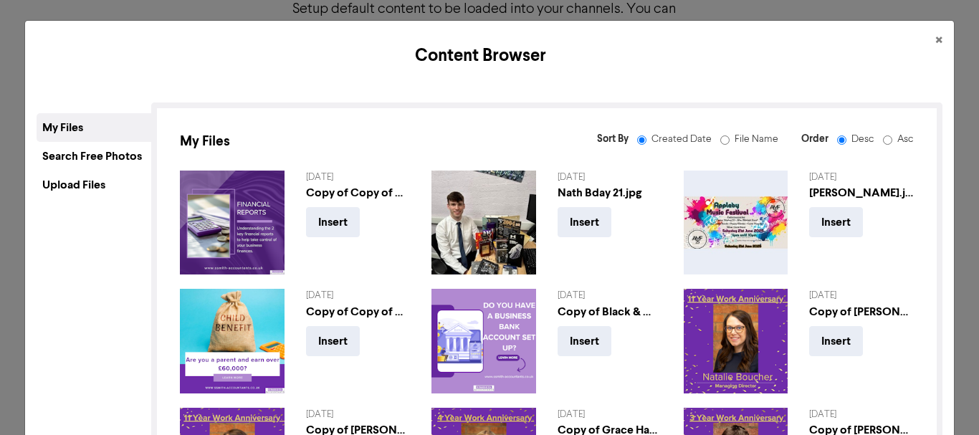
click at [108, 187] on div "Upload Files" at bounding box center [94, 185] width 115 height 29
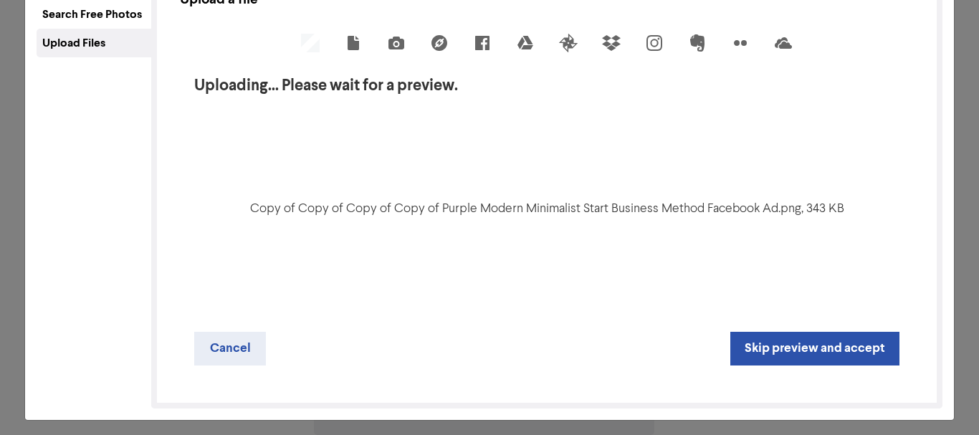
scroll to position [143, 0]
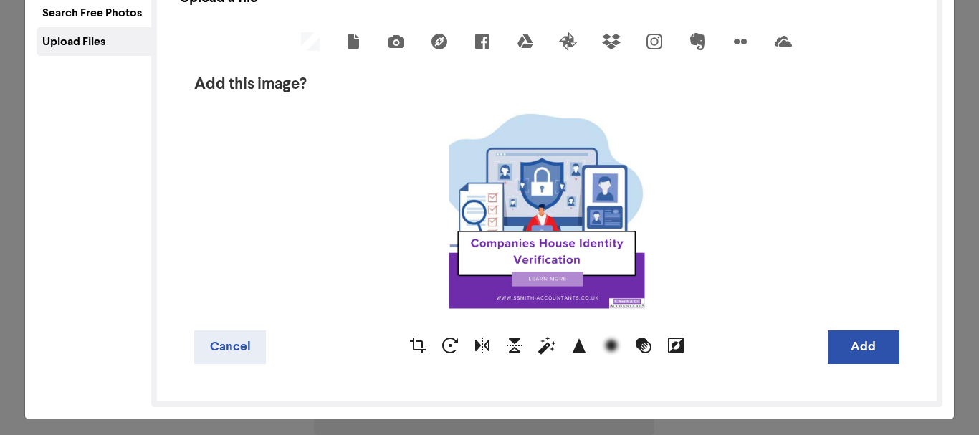
click at [464, 395] on div "Upload a file Add this image? Cancel Add Drop a file here Drag & drop or Upload…" at bounding box center [546, 183] width 791 height 448
click at [864, 345] on button "Add" at bounding box center [864, 347] width 72 height 34
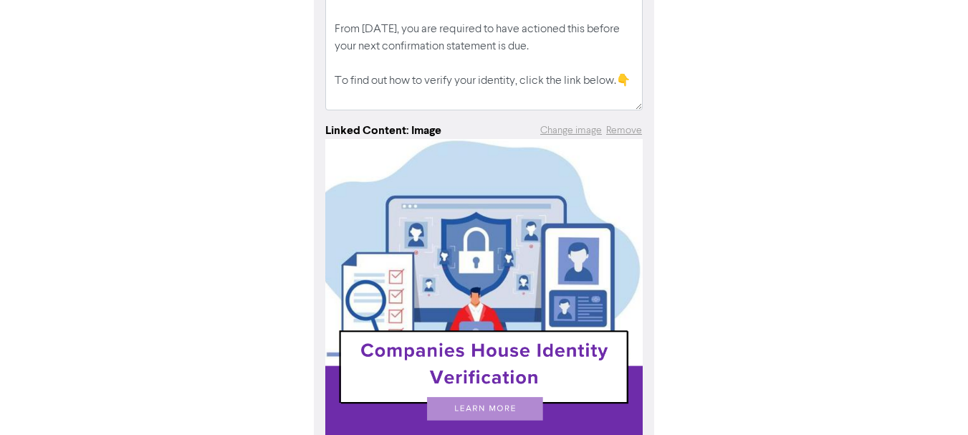
scroll to position [404, 0]
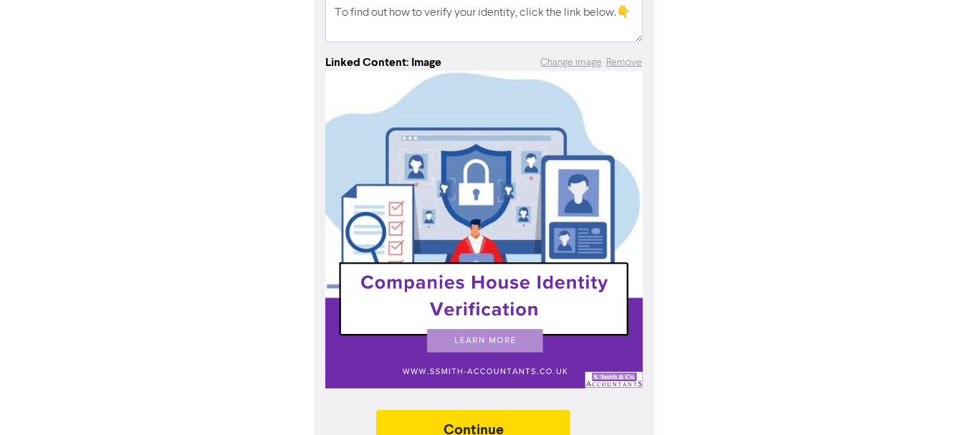
click at [127, 158] on div "Image added Remove Post content 🚨New Legal Requirement for Company Directors & …" at bounding box center [484, 119] width 817 height 689
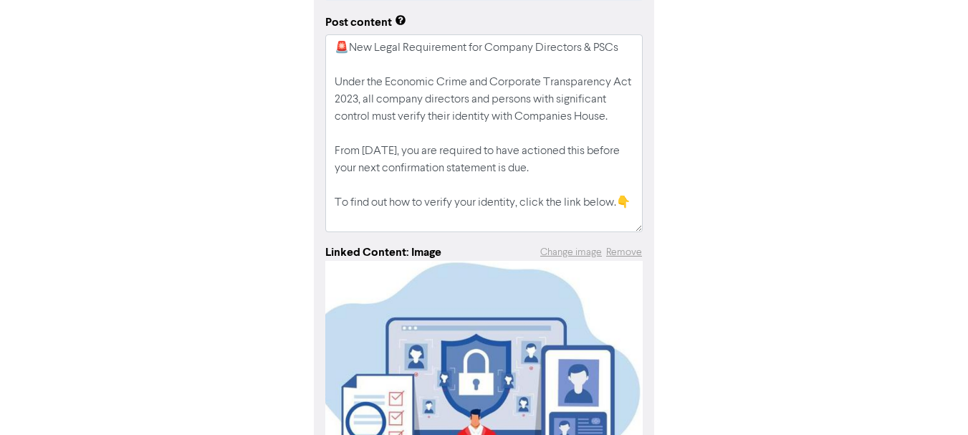
scroll to position [189, 0]
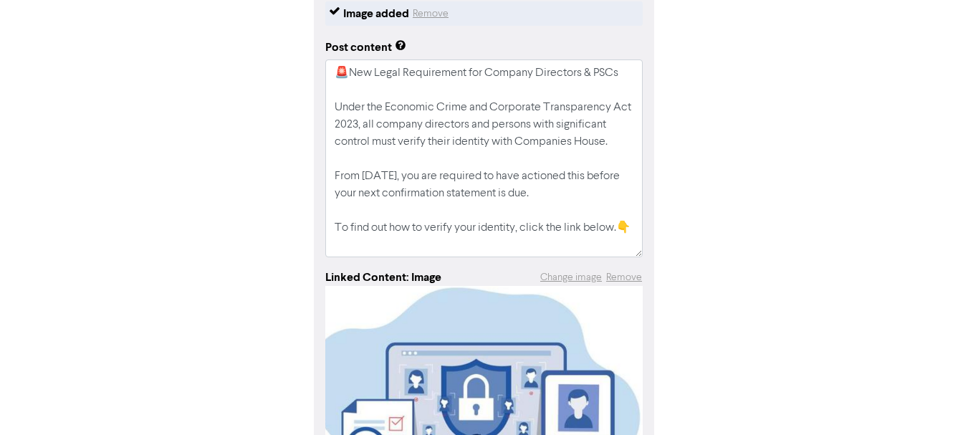
click at [687, 187] on div "Image added Remove Post content 🚨New Legal Requirement for Company Directors & …" at bounding box center [484, 334] width 817 height 689
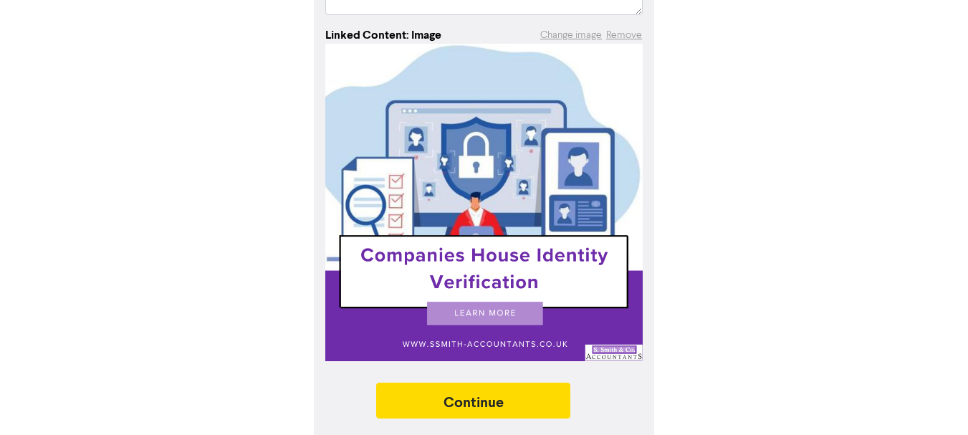
scroll to position [435, 0]
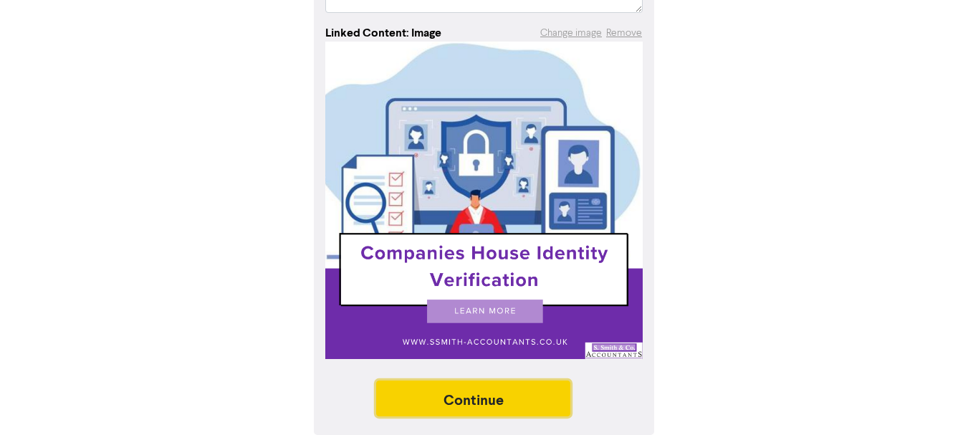
click at [492, 401] on button "Continue" at bounding box center [473, 399] width 195 height 36
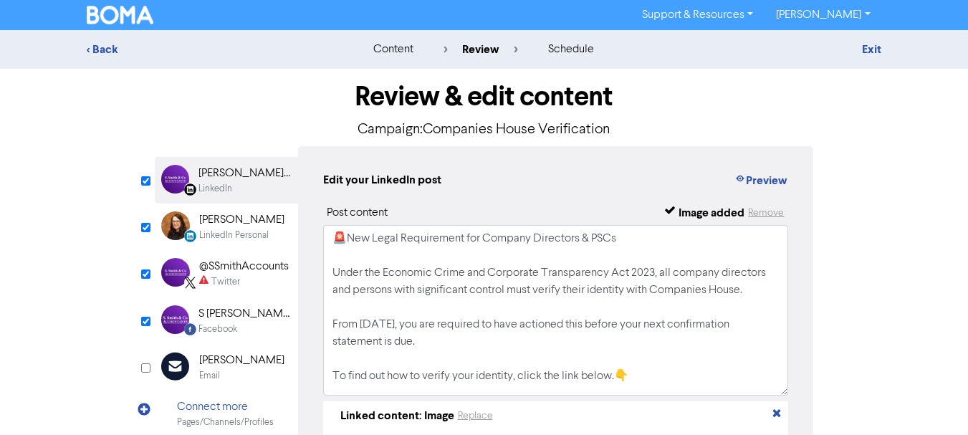
drag, startPoint x: 780, startPoint y: 303, endPoint x: 789, endPoint y: 397, distance: 94.3
click at [789, 397] on div "Edit your LinkedIn post Preview Post content Image added Remove 🚨New Legal Requ…" at bounding box center [556, 380] width 516 height 469
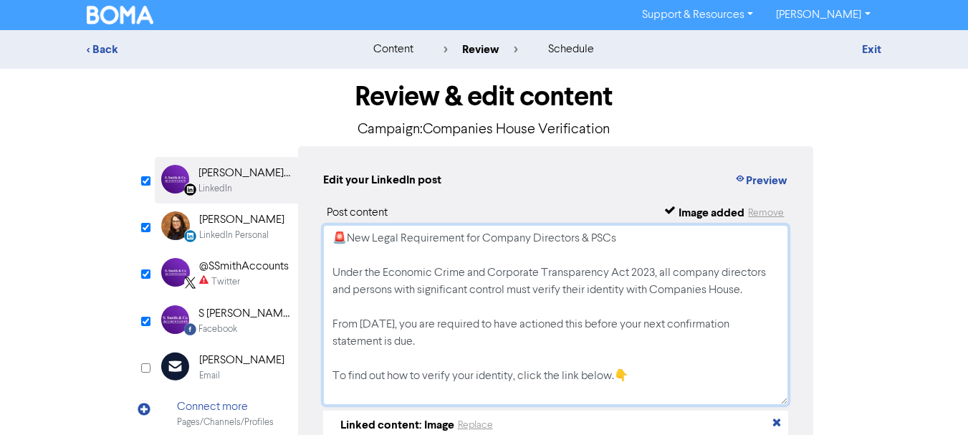
drag, startPoint x: 677, startPoint y: 376, endPoint x: 315, endPoint y: 209, distance: 398.9
click at [315, 209] on div "Edit your LinkedIn post Preview Post content Image added Remove 🚨New Legal Requ…" at bounding box center [556, 385] width 516 height 479
click at [148, 225] on input "checkbox" at bounding box center [145, 227] width 9 height 9
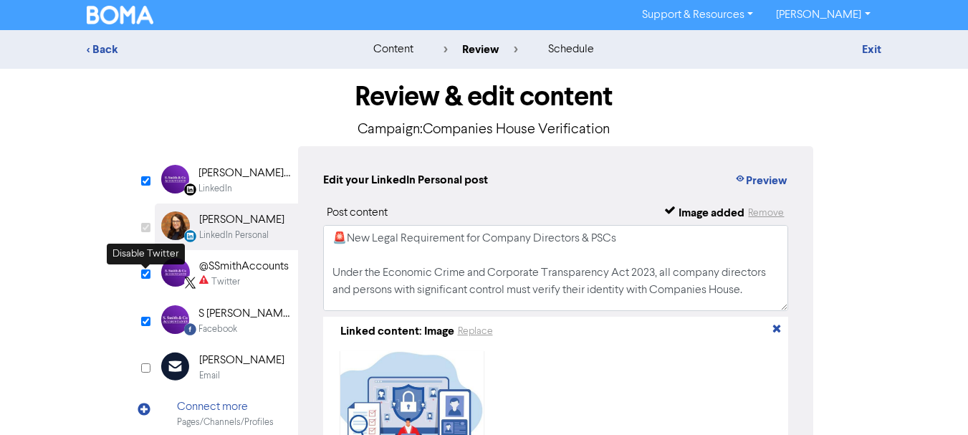
click at [150, 276] on input "checkbox" at bounding box center [145, 273] width 9 height 9
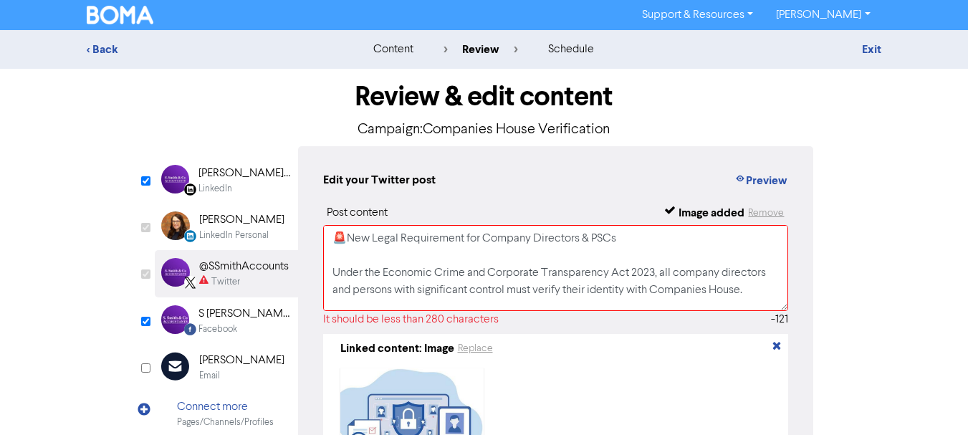
click at [108, 297] on div "Review & edit content Campaign: Companies House Verification LinkedIn Page Crea…" at bounding box center [484, 341] width 817 height 544
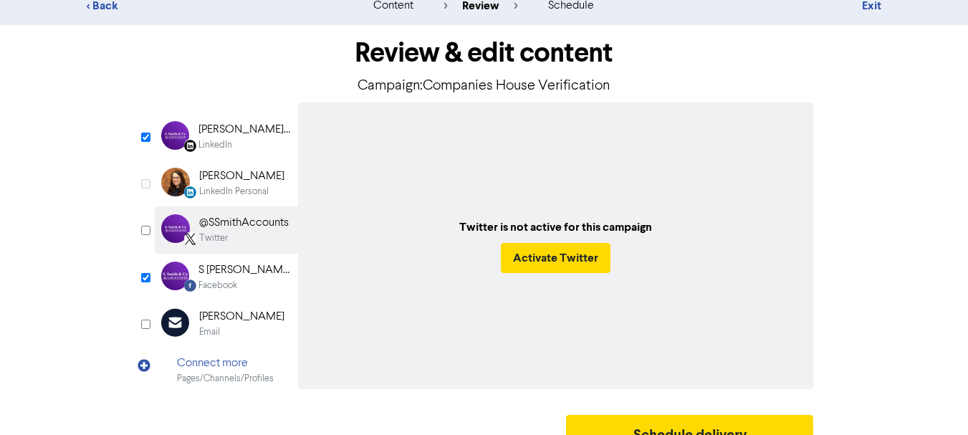
scroll to position [67, 0]
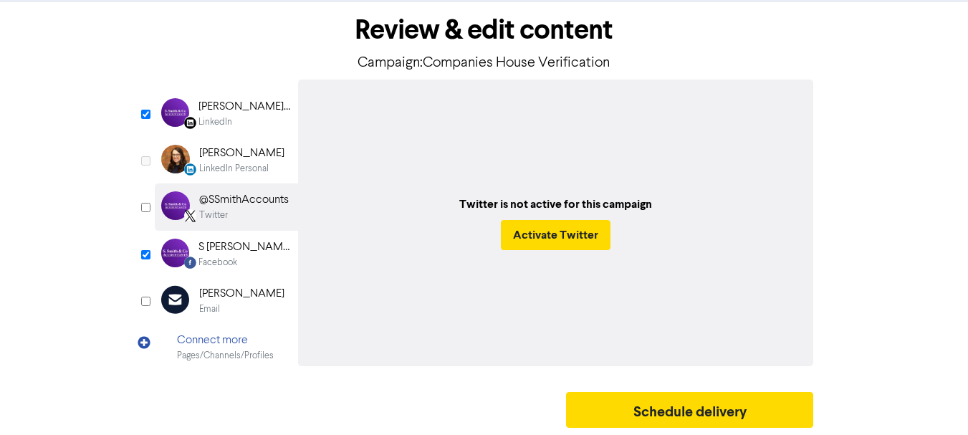
click at [262, 246] on div "S [PERSON_NAME] & Co Accountants" at bounding box center [245, 247] width 92 height 17
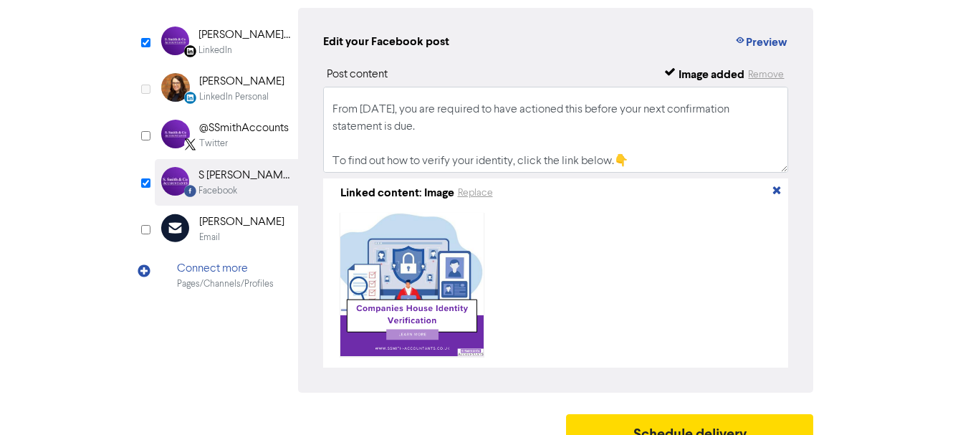
scroll to position [79, 0]
click at [691, 429] on button "Schedule delivery" at bounding box center [690, 432] width 248 height 36
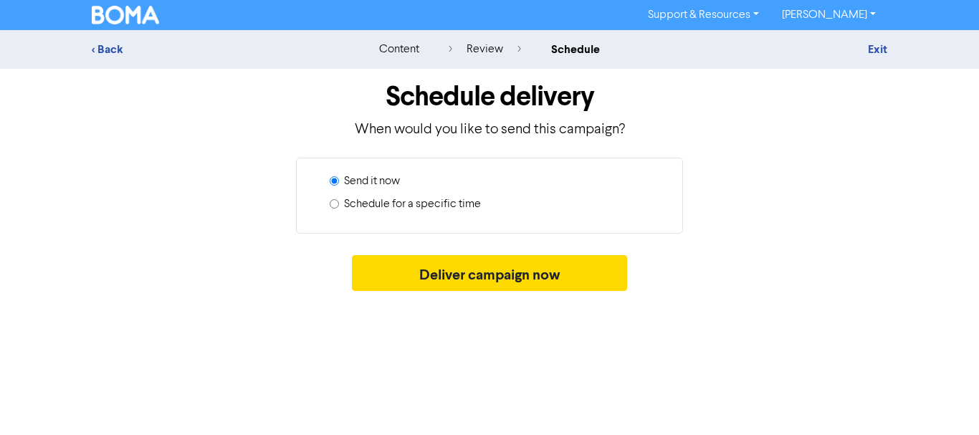
click at [417, 204] on label "Schedule for a specific time" at bounding box center [412, 204] width 137 height 17
click at [339, 204] on input "Schedule for a specific time" at bounding box center [334, 203] width 9 height 9
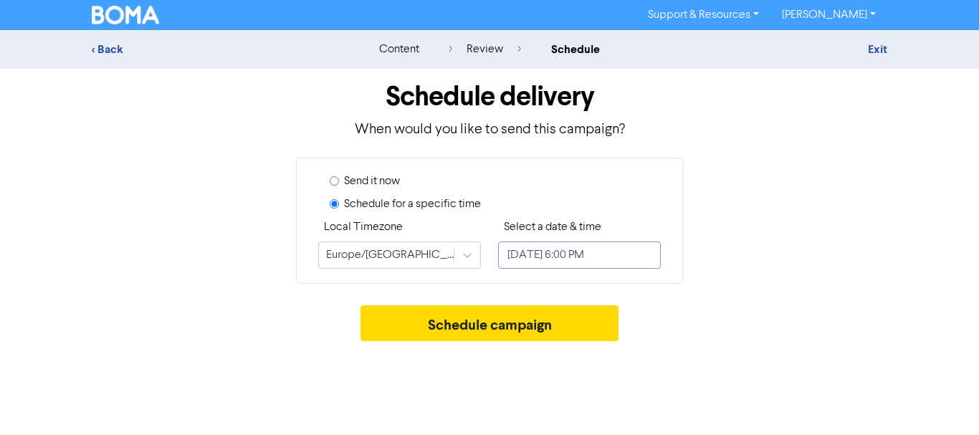
click at [582, 259] on input "[DATE] 6:00 PM" at bounding box center [579, 255] width 163 height 27
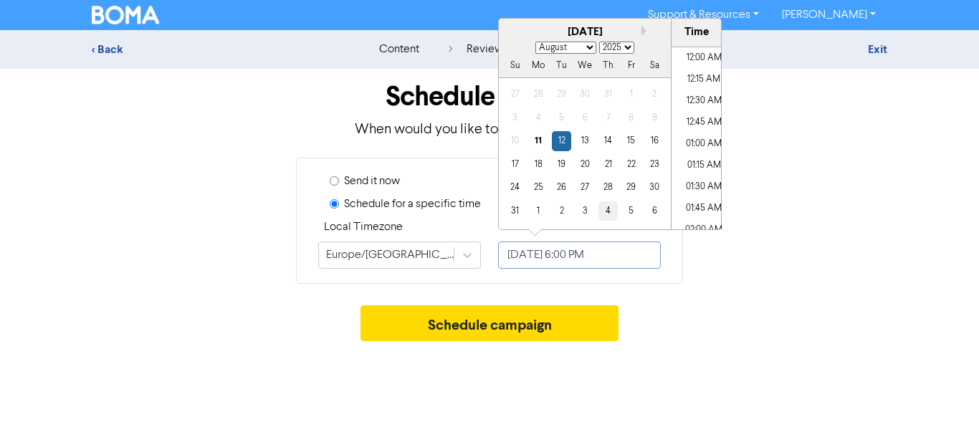
scroll to position [1468, 0]
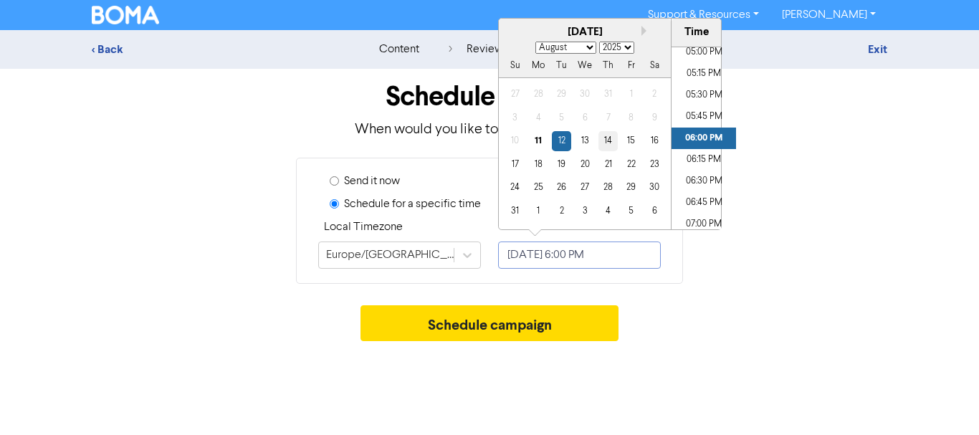
click at [588, 140] on div "13" at bounding box center [584, 140] width 19 height 19
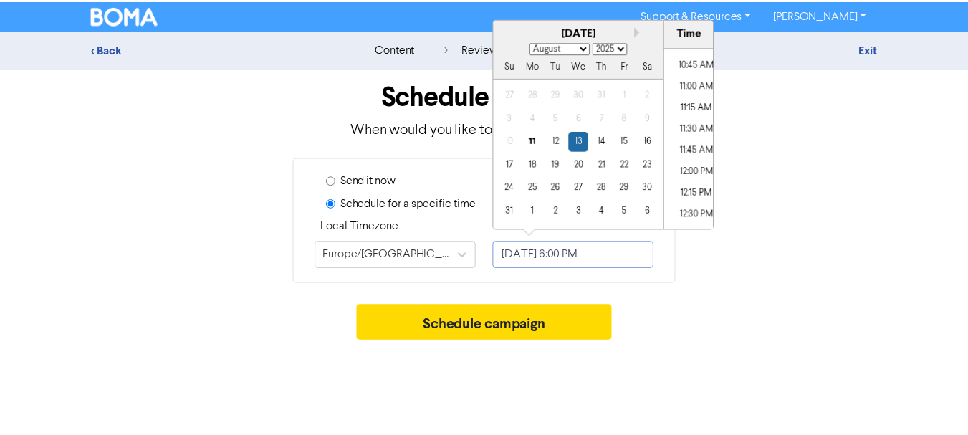
scroll to position [751, 0]
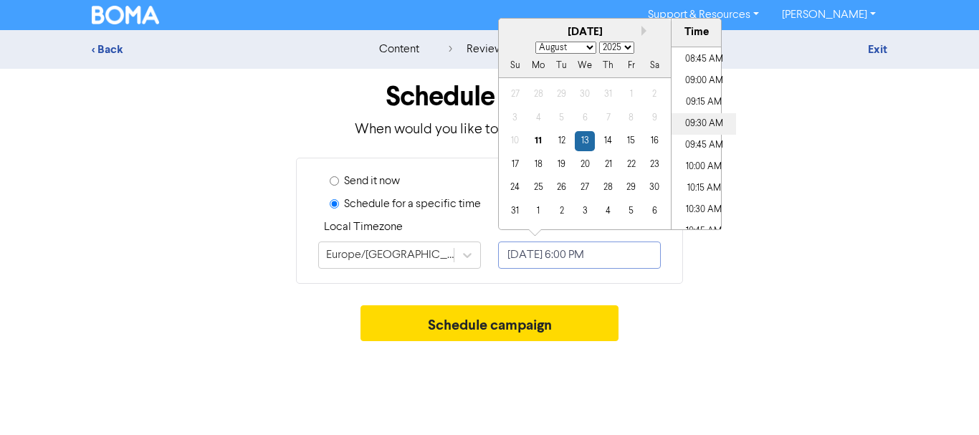
click at [702, 117] on li "09:30 AM" at bounding box center [704, 124] width 65 height 22
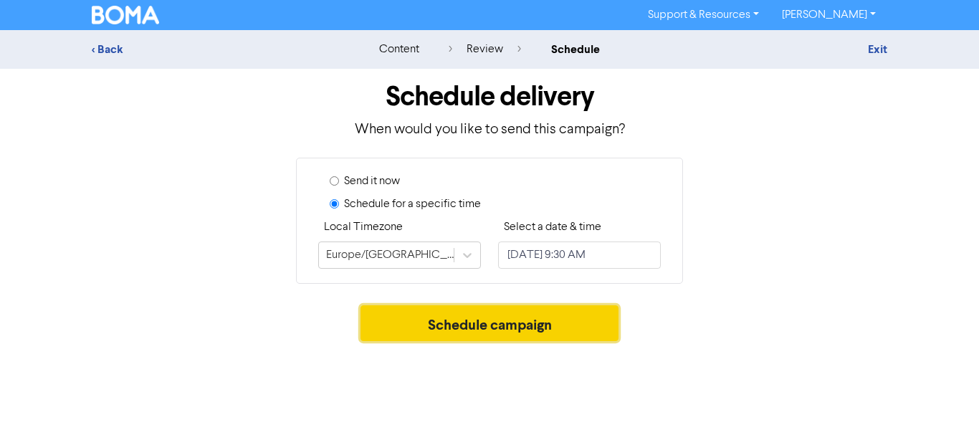
click at [536, 329] on button "Schedule campaign" at bounding box center [489, 323] width 259 height 36
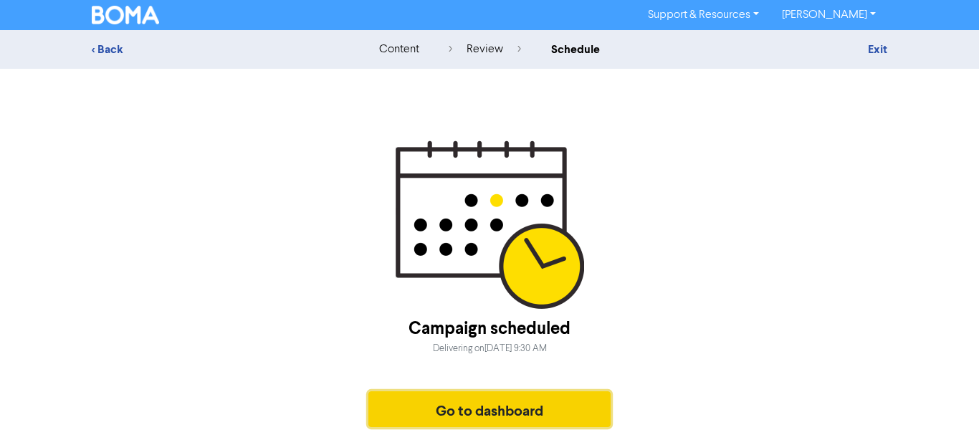
click at [486, 406] on button "Go to dashboard" at bounding box center [489, 409] width 242 height 36
